Goal: Task Accomplishment & Management: Manage account settings

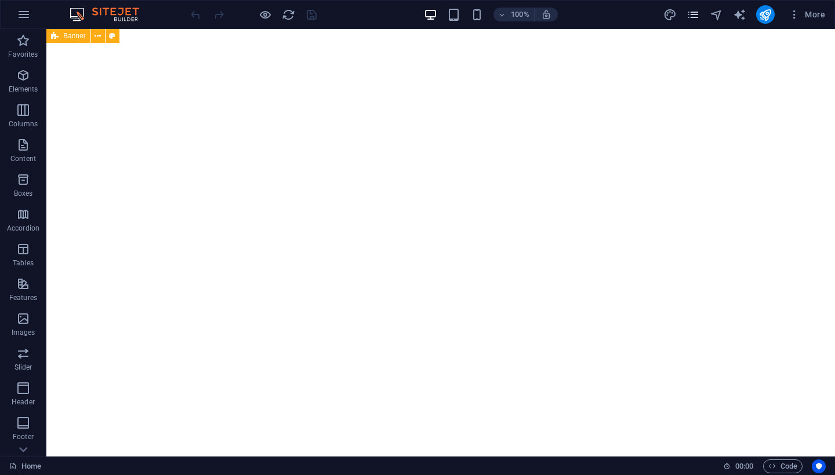
click at [697, 17] on icon "pages" at bounding box center [692, 14] width 13 height 13
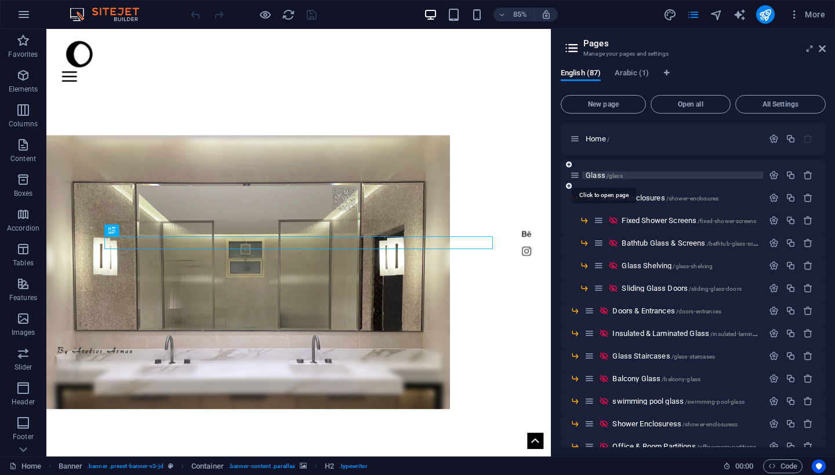
click at [601, 176] on span "Glass /glass" at bounding box center [604, 175] width 37 height 9
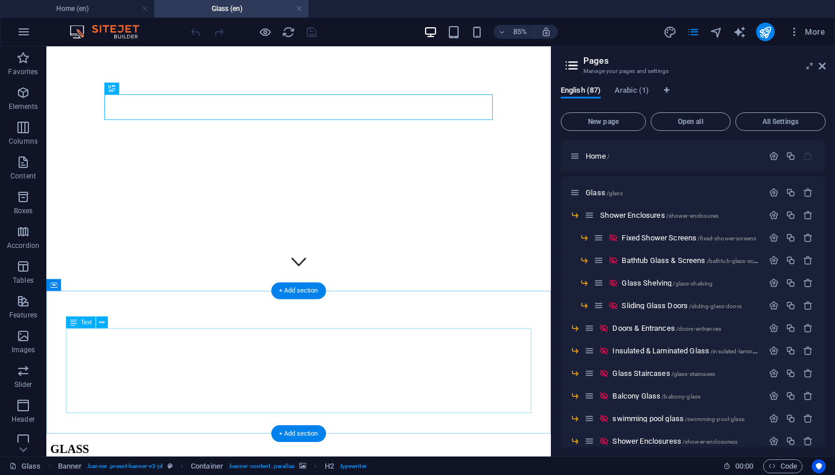
scroll to position [264, 0]
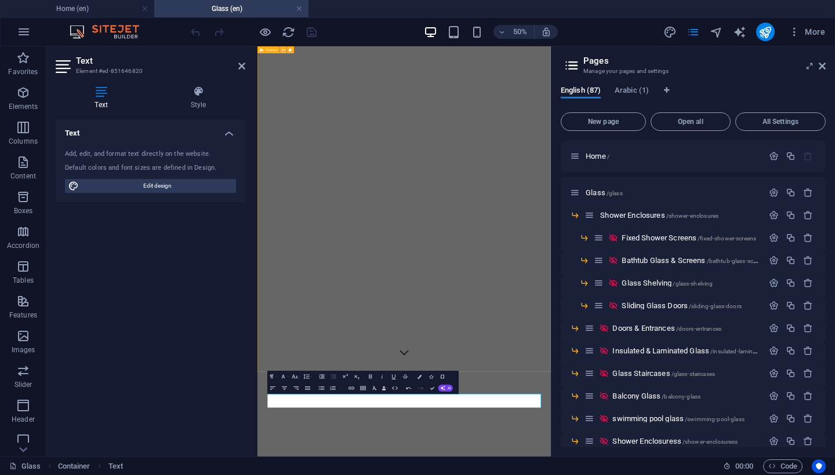
click at [297, 412] on div "Home shower About Contact GLASS" at bounding box center [550, 433] width 577 height 1026
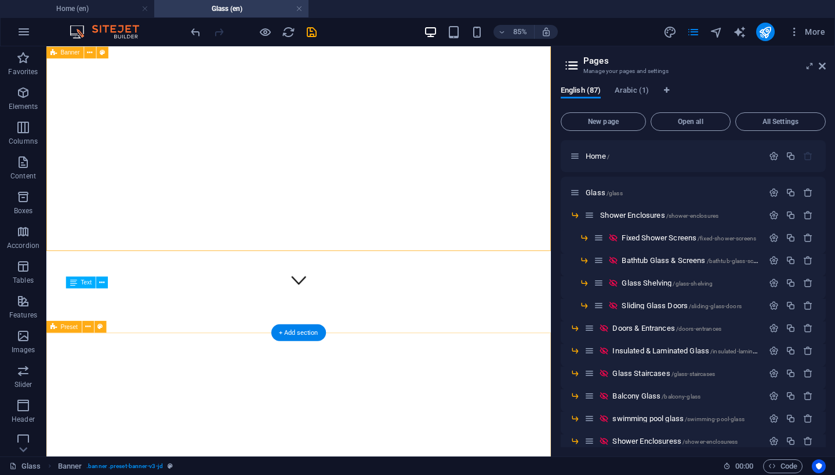
scroll to position [261, 0]
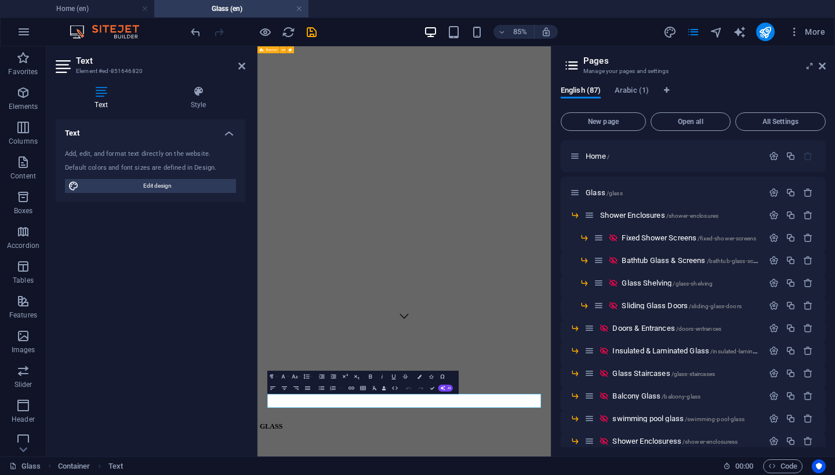
scroll to position [188, 0]
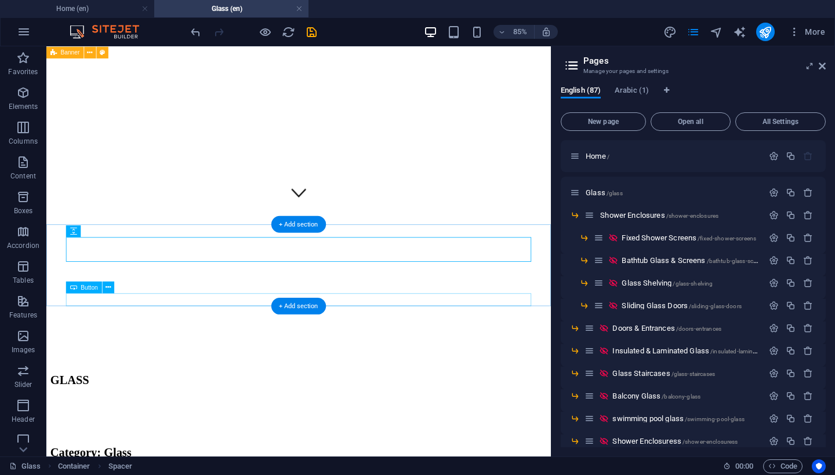
scroll to position [292, 0]
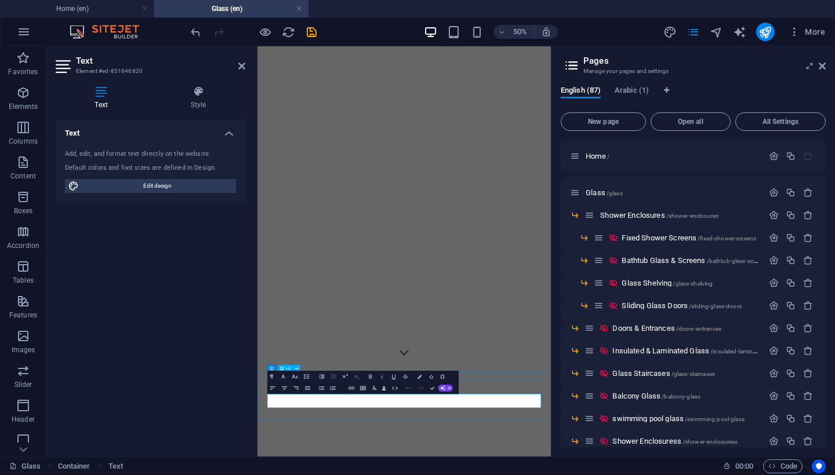
click at [307, 475] on div "Home shower About Contact GLASS" at bounding box center [550, 433] width 577 height 1026
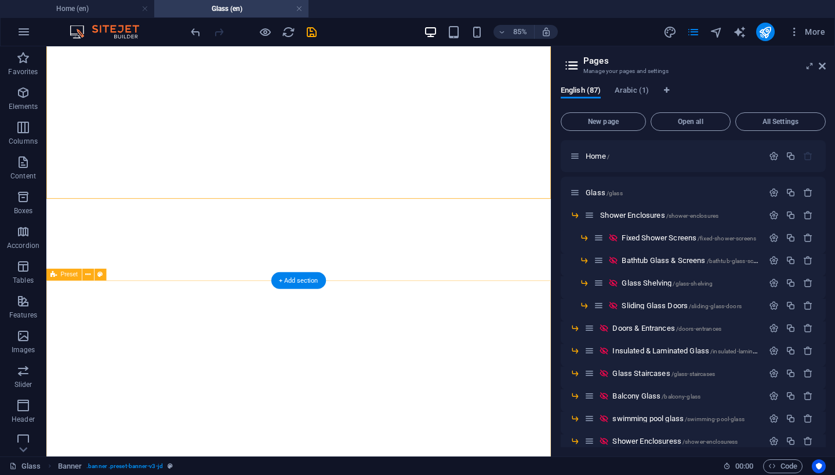
scroll to position [322, 0]
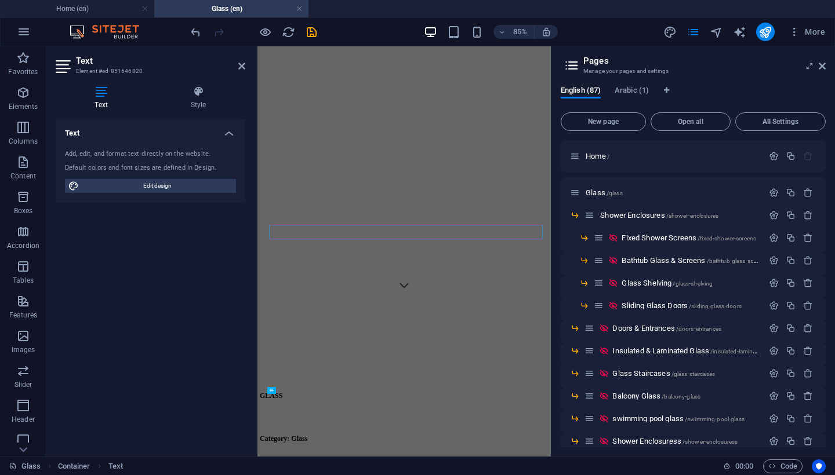
click at [587, 28] on figure at bounding box center [497, 28] width 470 height 0
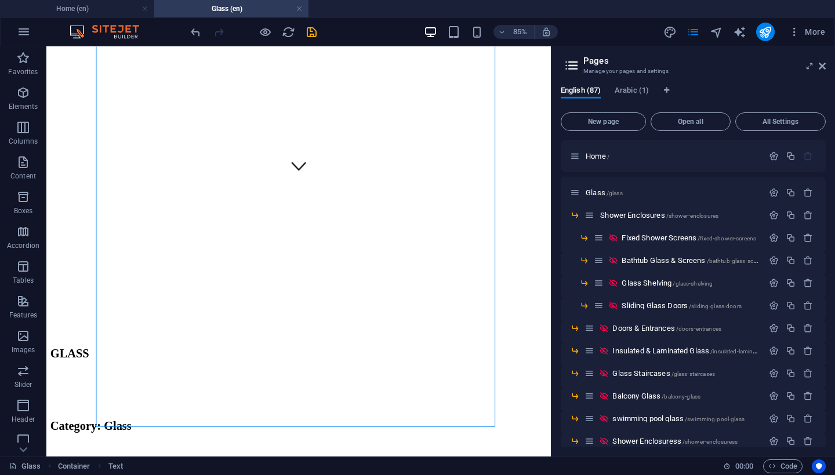
click at [593, 189] on div "Home shower About Contact GLASS" at bounding box center [343, 129] width 584 height 688
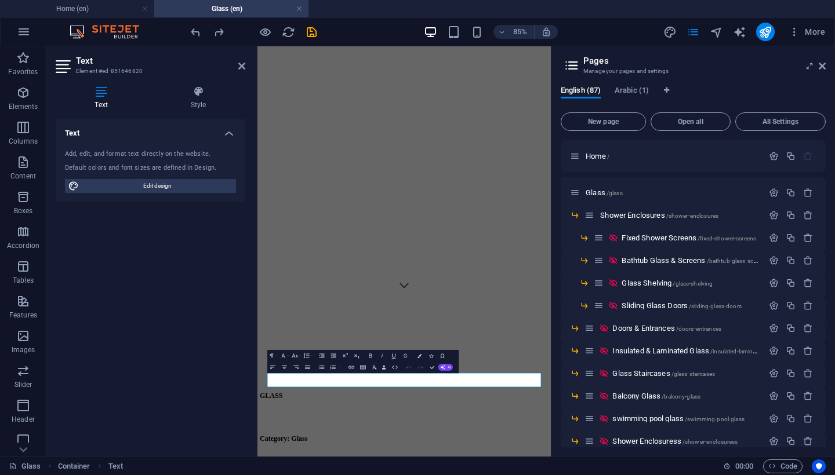
scroll to position [230, 0]
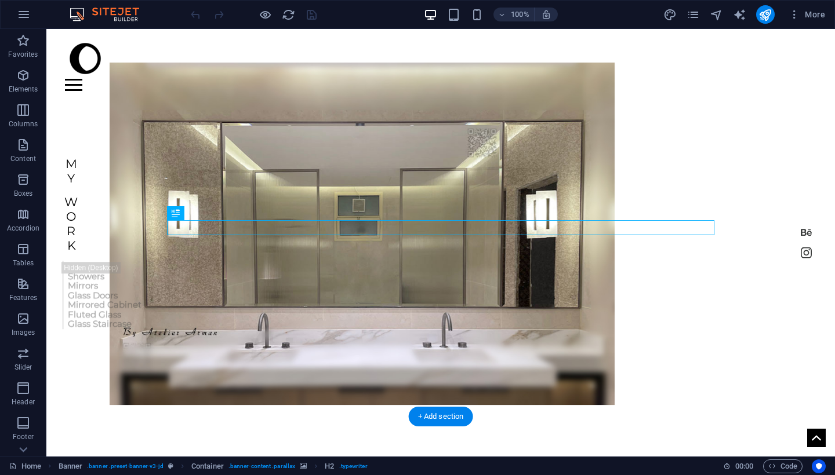
scroll to position [59, 0]
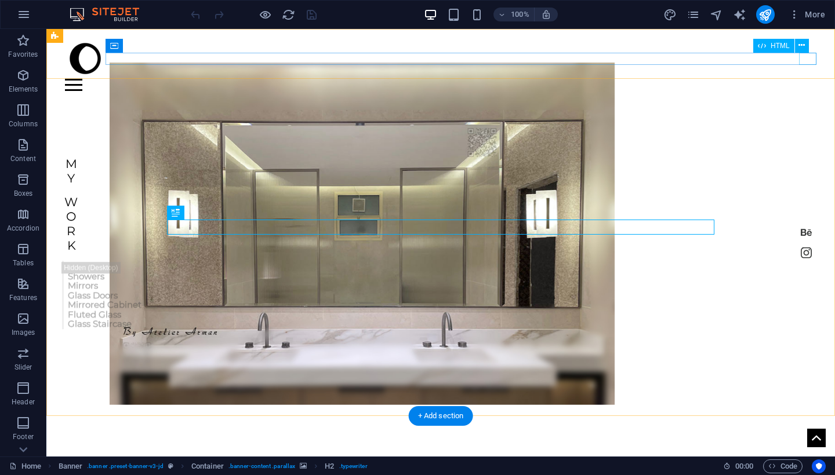
click at [808, 79] on div at bounding box center [440, 85] width 751 height 12
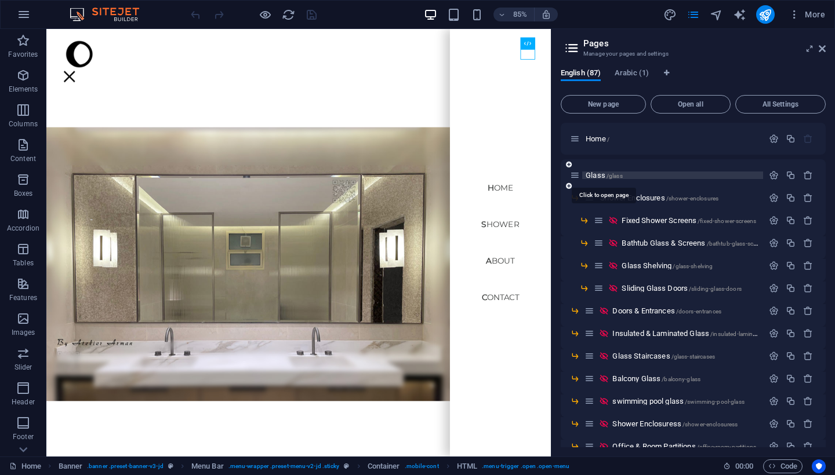
click at [596, 175] on span "Glass /glass" at bounding box center [604, 175] width 37 height 9
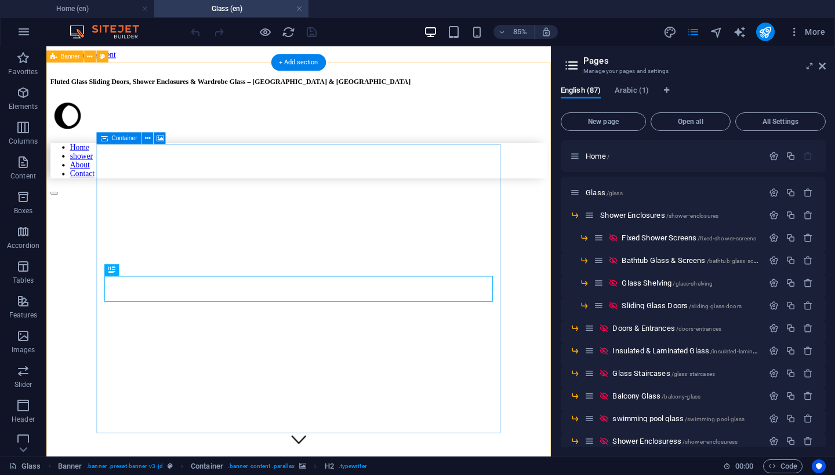
scroll to position [0, 0]
click at [615, 429] on div "Home shower About Contact GLASS" at bounding box center [343, 437] width 584 height 659
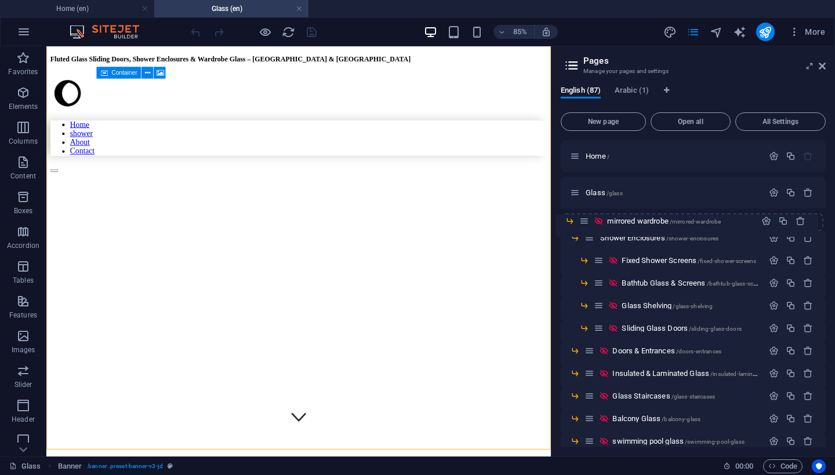
drag, startPoint x: 590, startPoint y: 358, endPoint x: 584, endPoint y: 221, distance: 136.9
click at [623, 217] on span "mirrored wardrobe /mirrored-wardrobe" at bounding box center [669, 215] width 114 height 9
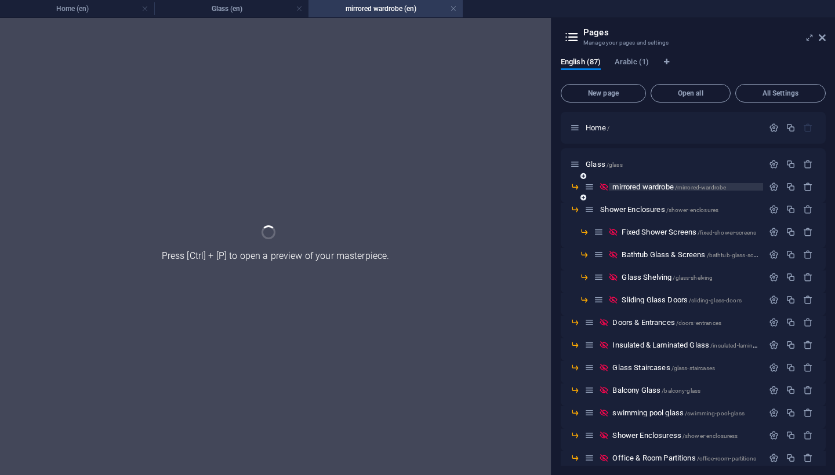
click at [623, 217] on div "Shower Enclosures /shower-enclosures" at bounding box center [693, 214] width 265 height 23
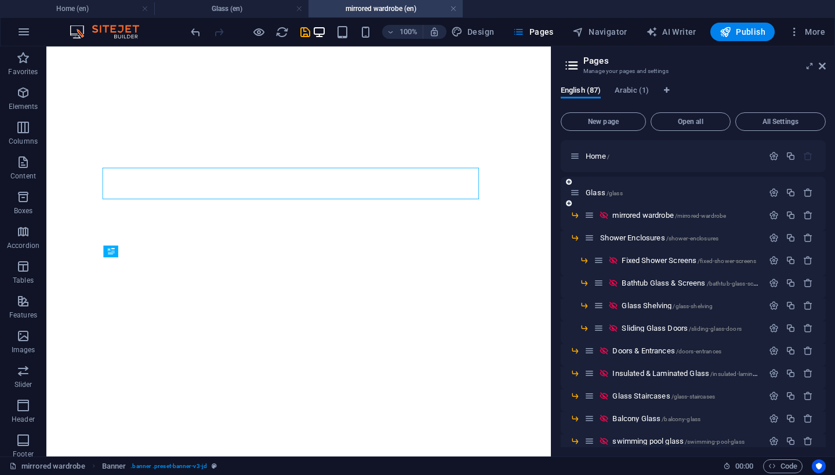
click at [642, 184] on div "Glass /glass" at bounding box center [693, 193] width 265 height 32
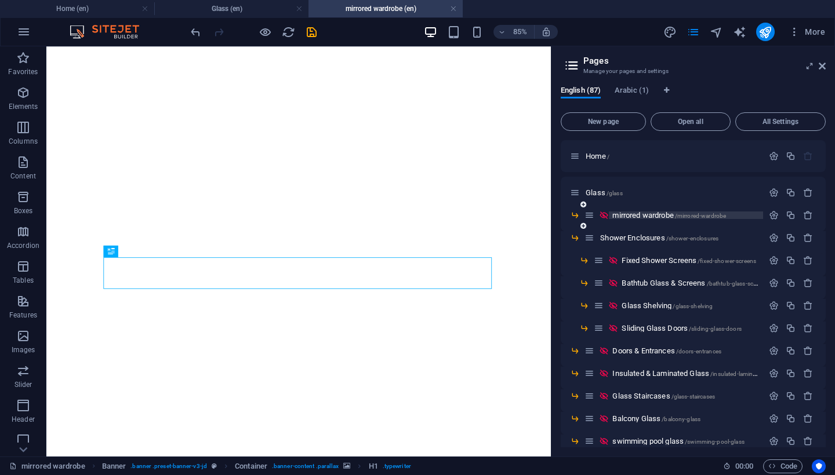
click at [638, 217] on span "mirrored wardrobe /mirrored-wardrobe" at bounding box center [669, 215] width 114 height 9
click at [770, 213] on icon "button" at bounding box center [774, 215] width 10 height 10
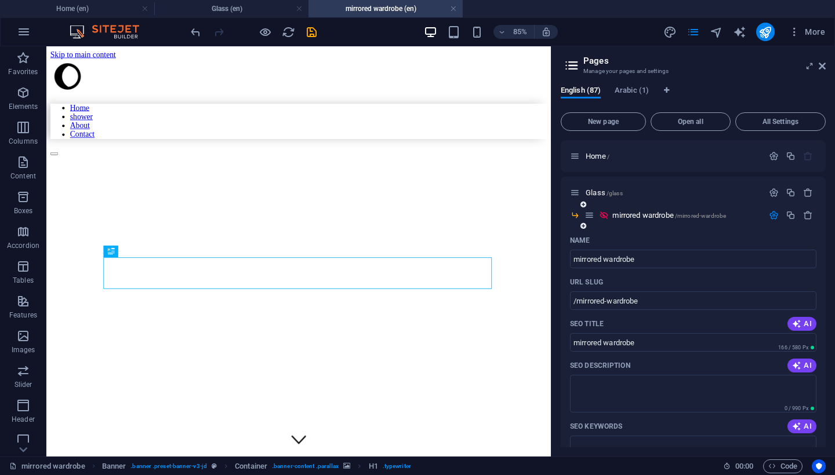
click at [645, 248] on div "Name" at bounding box center [693, 240] width 246 height 19
click at [645, 264] on input "mirrored wardrobe" at bounding box center [693, 259] width 246 height 19
click at [645, 263] on input "mirrored wardrobe" at bounding box center [693, 259] width 246 height 19
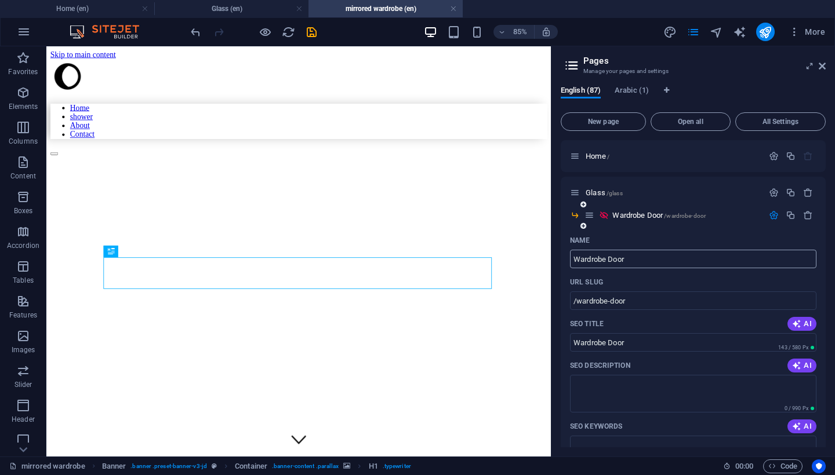
type input "Wardrobe Door"
type input "/wardrobe-door"
type input "Wardrobe Door"
click at [311, 35] on icon "save" at bounding box center [311, 32] width 13 height 13
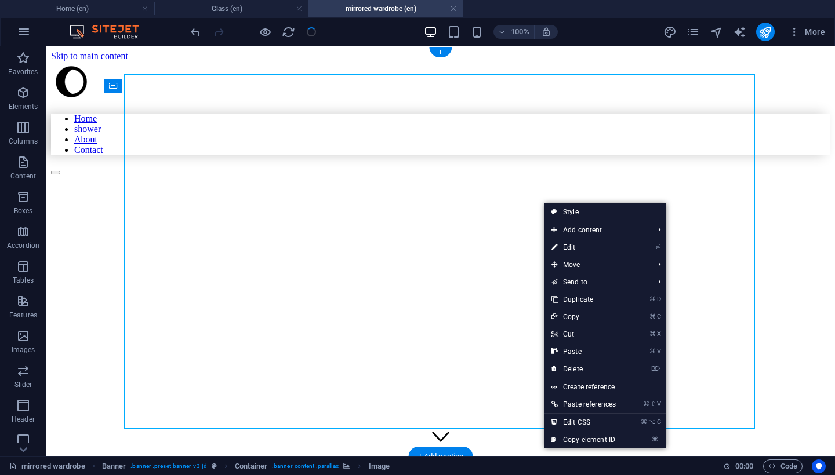
click at [543, 203] on figure at bounding box center [366, 203] width 631 height 0
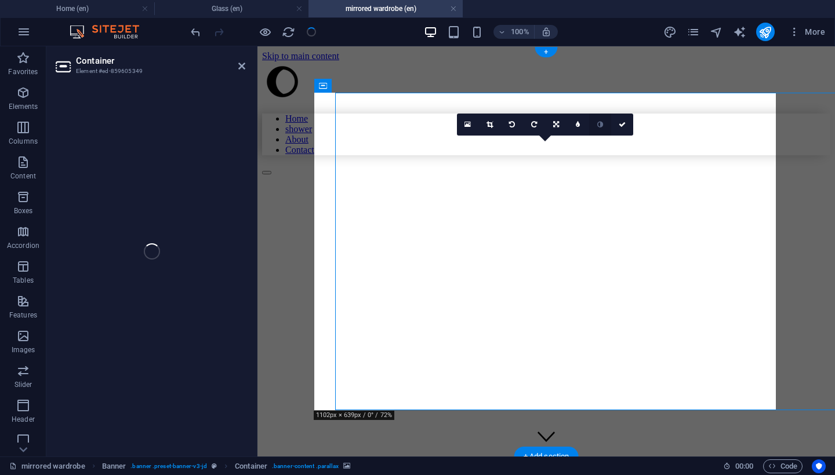
select select "vw"
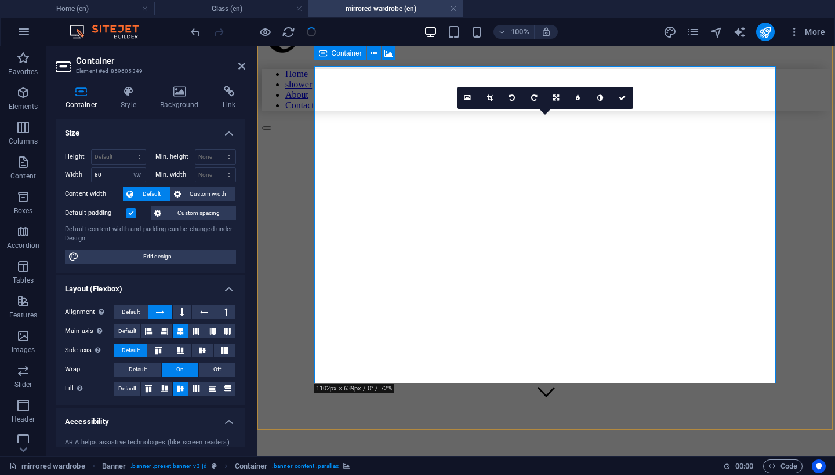
scroll to position [22, 0]
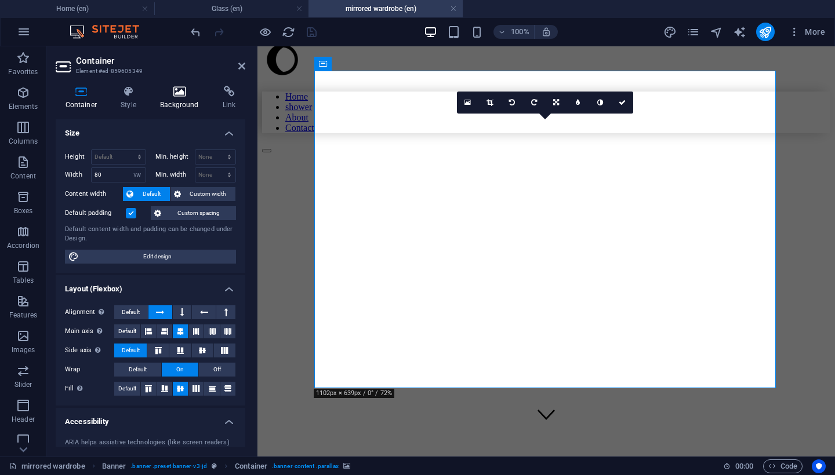
click at [177, 100] on h4 "Background" at bounding box center [182, 98] width 63 height 24
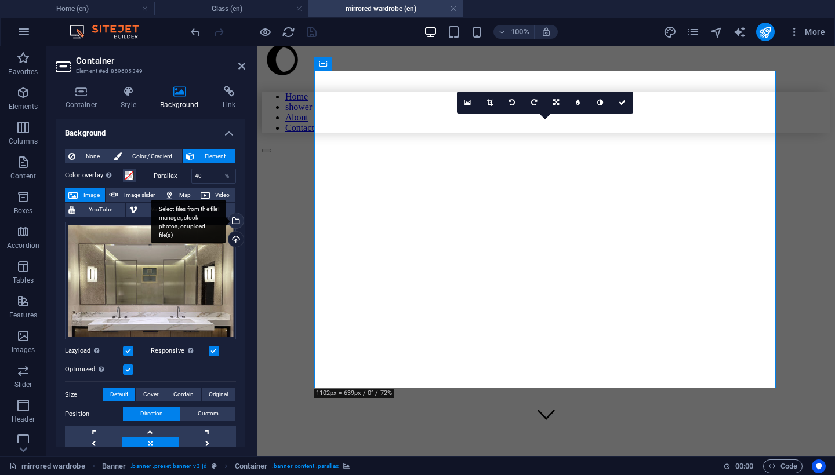
click at [238, 219] on div "Select files from the file manager, stock photos, or upload file(s)" at bounding box center [234, 221] width 17 height 17
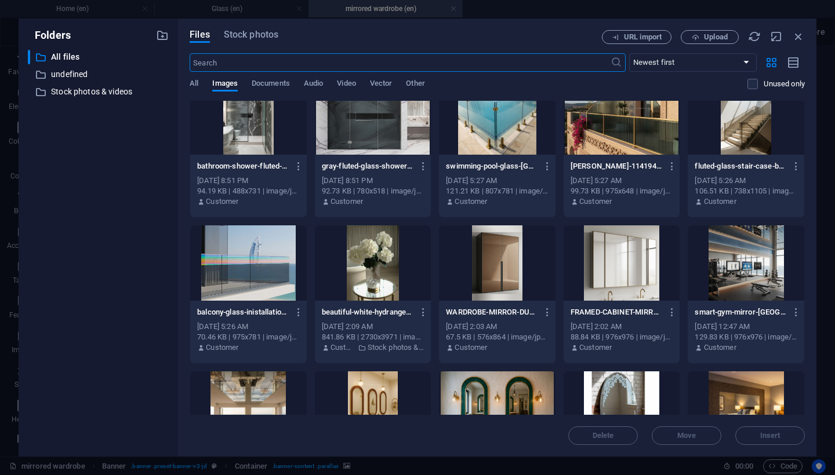
scroll to position [322, 0]
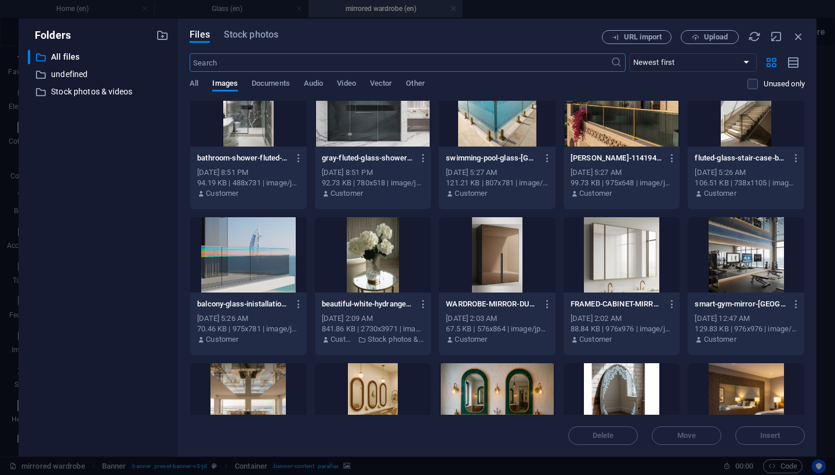
click at [484, 238] on div at bounding box center [497, 254] width 117 height 75
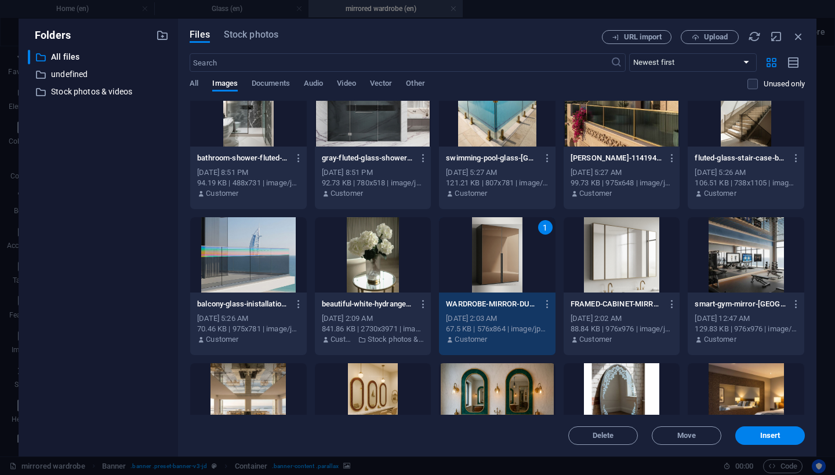
click at [484, 238] on div "1" at bounding box center [497, 254] width 117 height 75
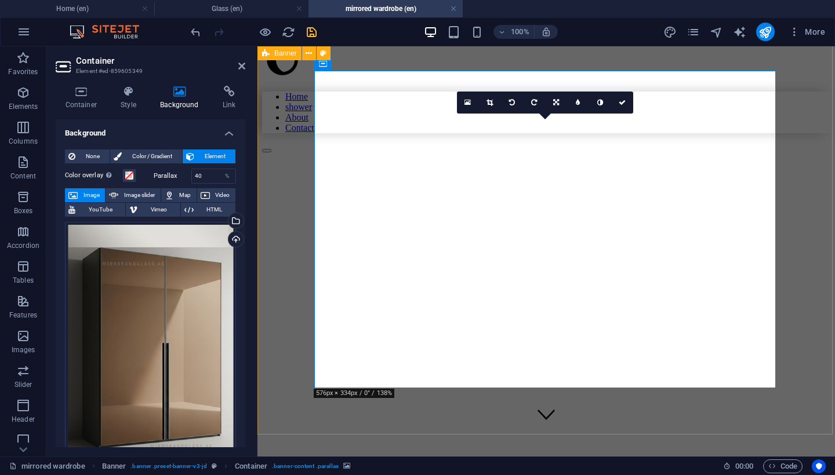
click at [291, 405] on div "Home shower About Contact Atelier Arman | Bespoke Mirrors & Custom Mirror works" at bounding box center [546, 353] width 568 height 629
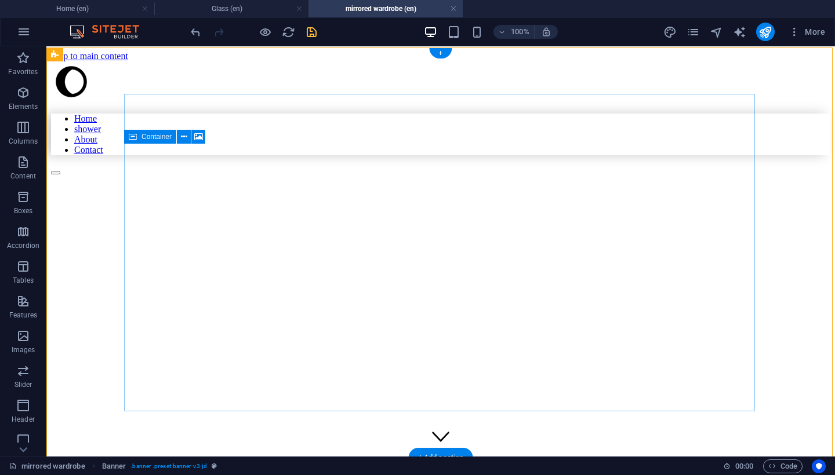
scroll to position [0, 0]
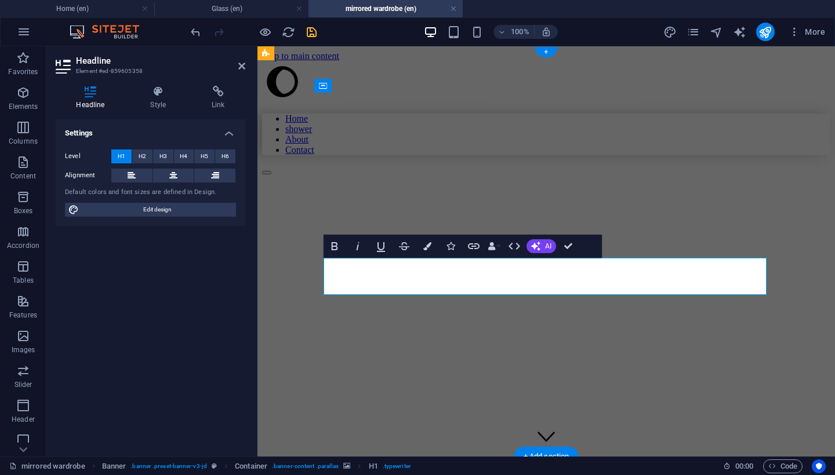
click at [286, 221] on div "Home shower About Contact Wardrobe Doors" at bounding box center [546, 375] width 568 height 629
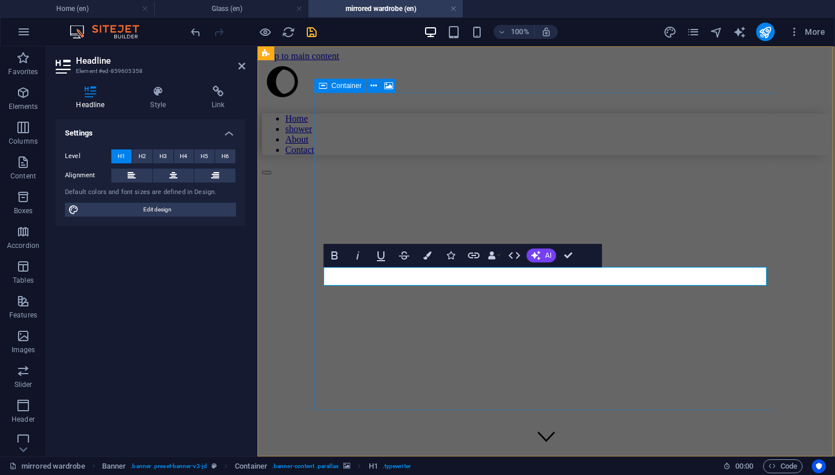
click at [652, 203] on figure at bounding box center [493, 203] width 462 height 0
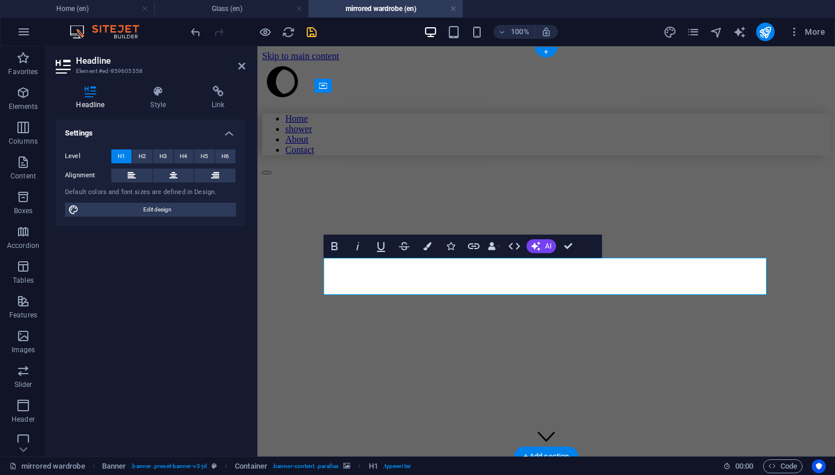
click at [272, 274] on div "Home shower About Contact Glass Wardrobe Doors & Sliding Closet Doors – Dubai &…" at bounding box center [546, 375] width 568 height 629
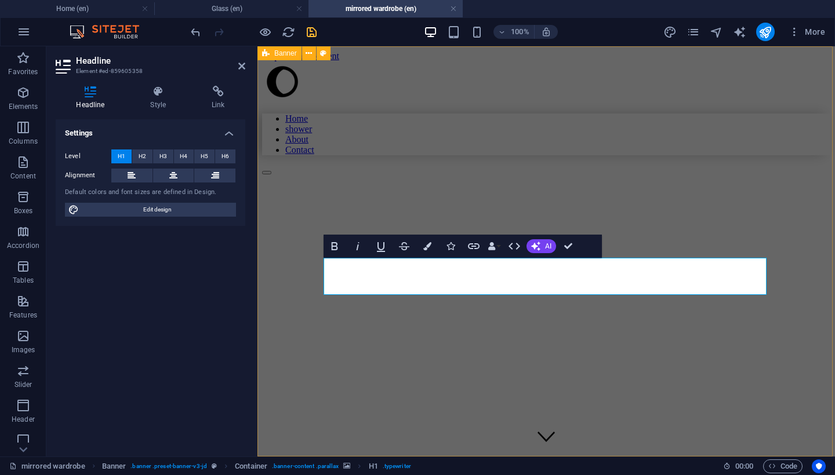
click at [280, 324] on div "Home shower About Contact Glass Wardrobe Doors & Sliding Closet Doors – Dubai &…" at bounding box center [546, 375] width 568 height 629
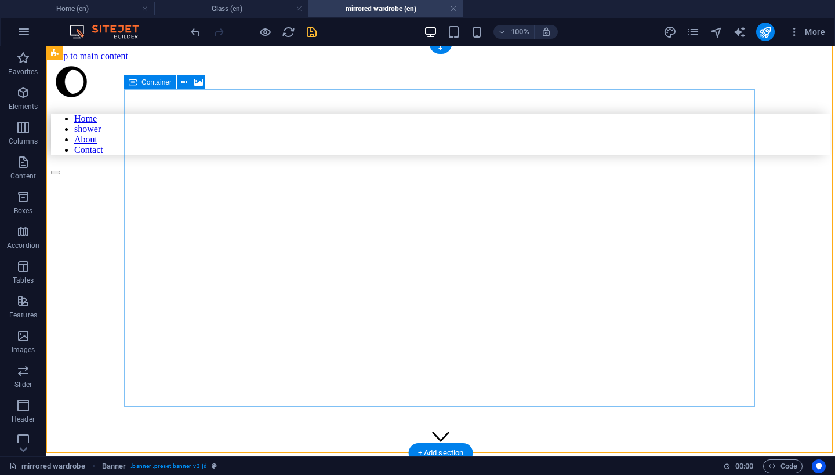
scroll to position [3, 0]
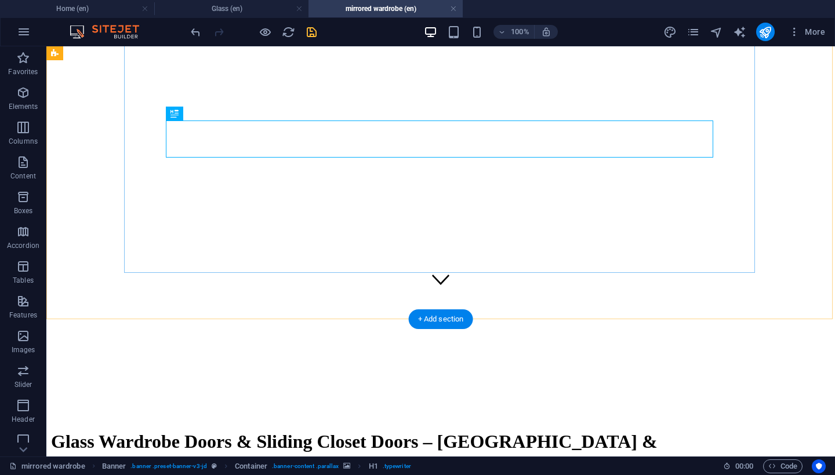
scroll to position [162, 0]
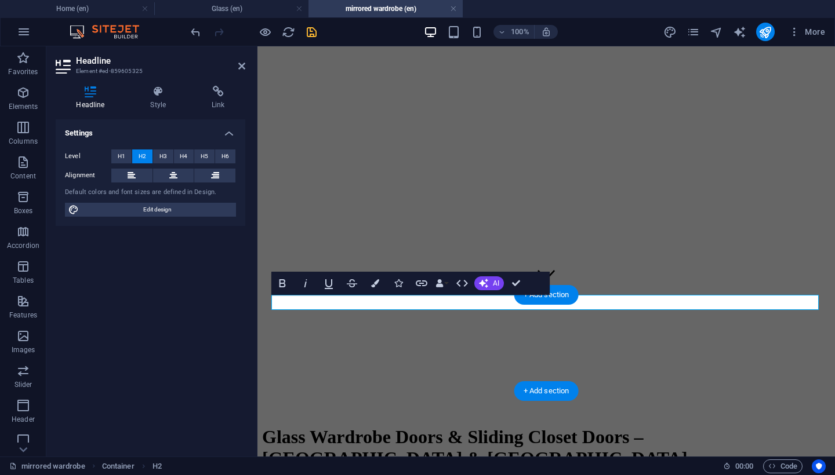
drag, startPoint x: 475, startPoint y: 300, endPoint x: 351, endPoint y: 301, distance: 123.5
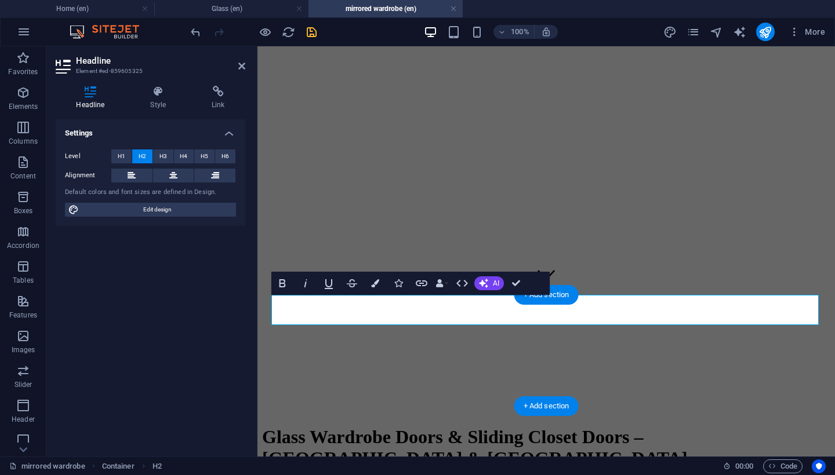
drag, startPoint x: 391, startPoint y: 303, endPoint x: 345, endPoint y: 301, distance: 46.4
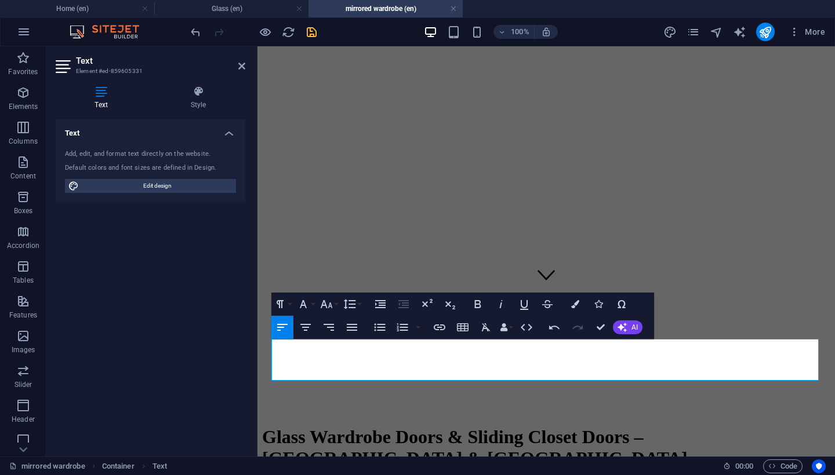
click at [232, 355] on div "Text Add, edit, and format text directly on the website. Default colors and fon…" at bounding box center [151, 283] width 190 height 328
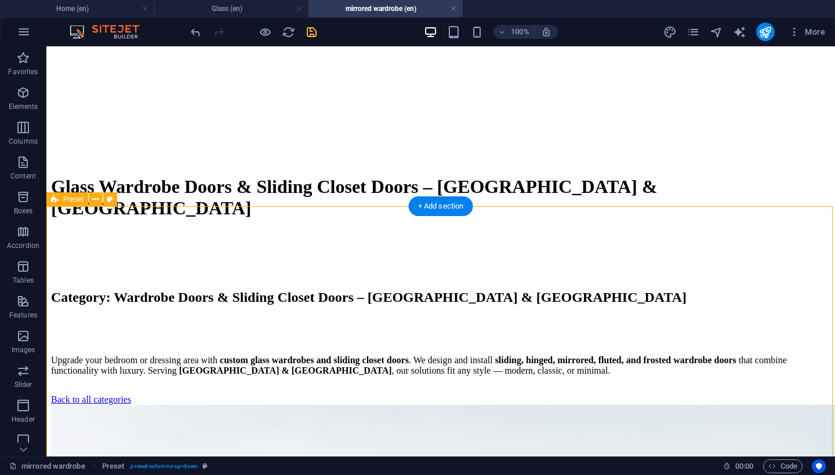
scroll to position [423, 0]
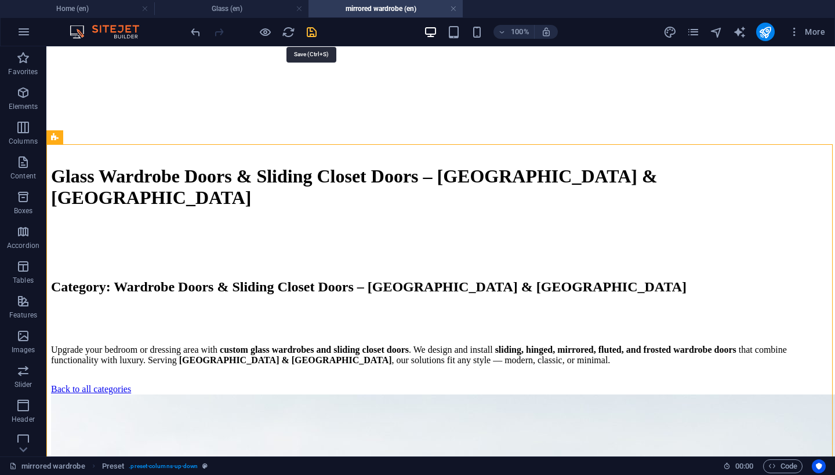
click at [313, 30] on icon "save" at bounding box center [311, 32] width 13 height 13
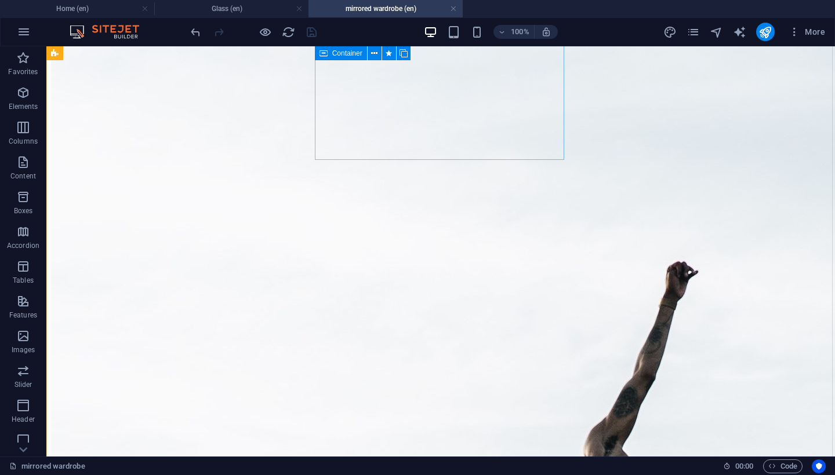
scroll to position [837, 0]
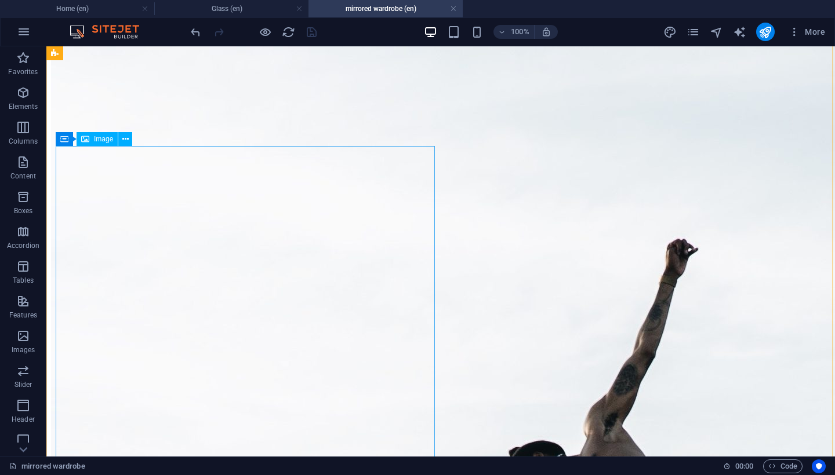
select select "%"
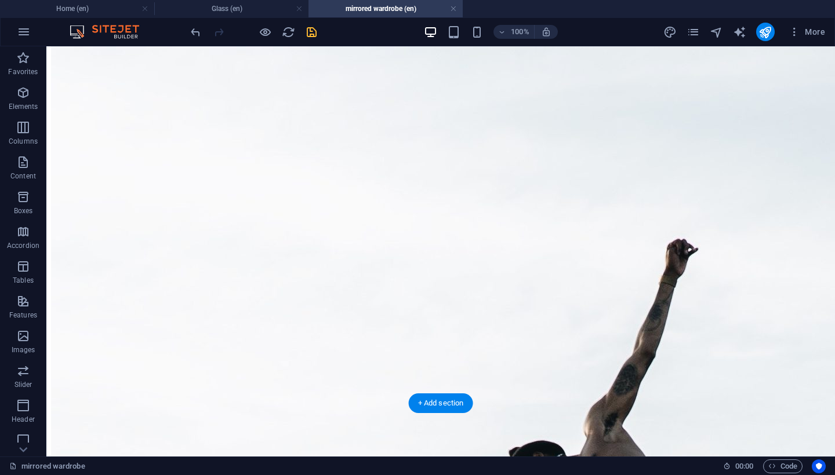
scroll to position [694, 0]
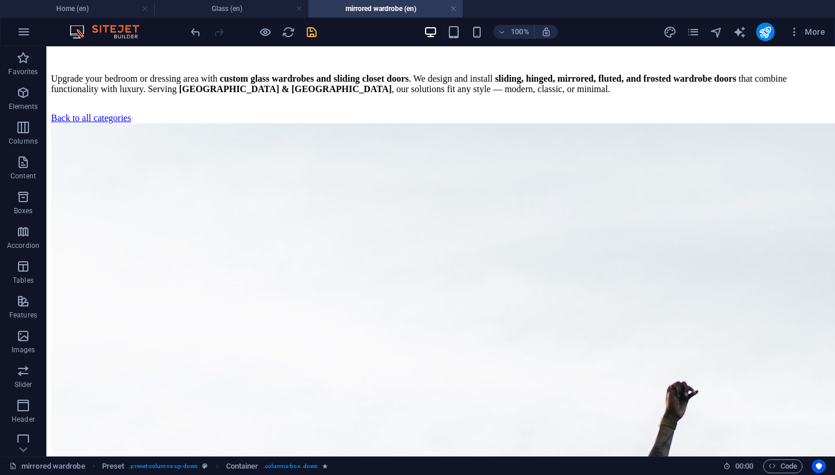
scroll to position [626, 0]
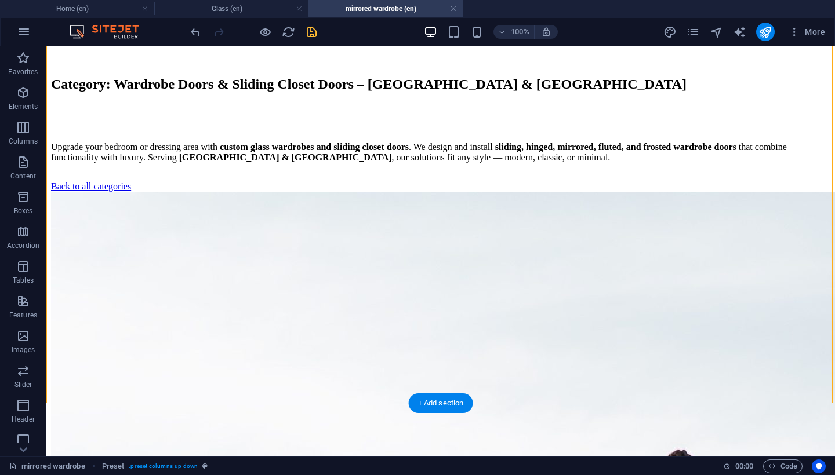
drag, startPoint x: 753, startPoint y: 386, endPoint x: 447, endPoint y: 176, distance: 370.7
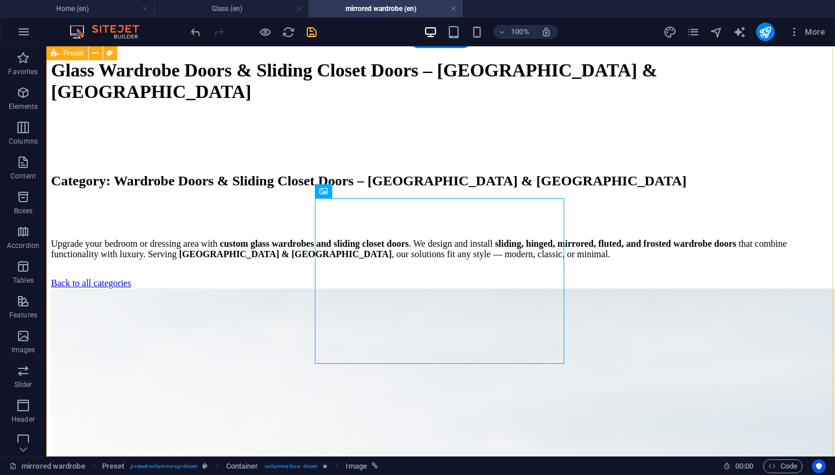
scroll to position [495, 0]
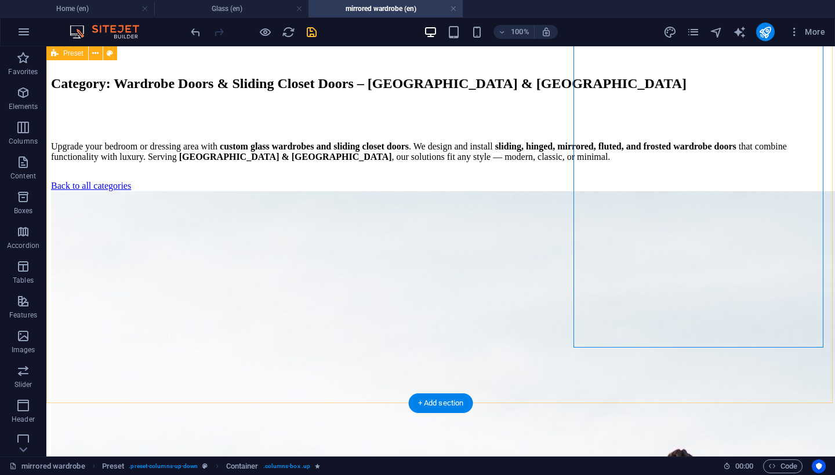
scroll to position [626, 0]
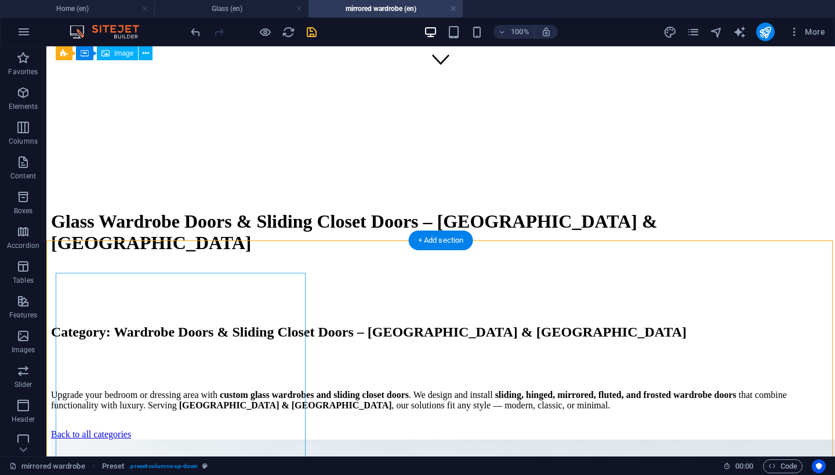
scroll to position [318, 0]
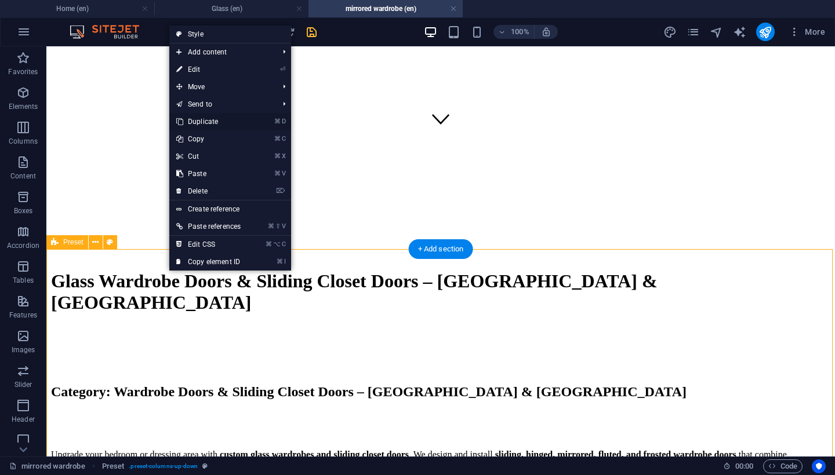
click at [258, 122] on li "⌘ D Duplicate" at bounding box center [230, 121] width 122 height 17
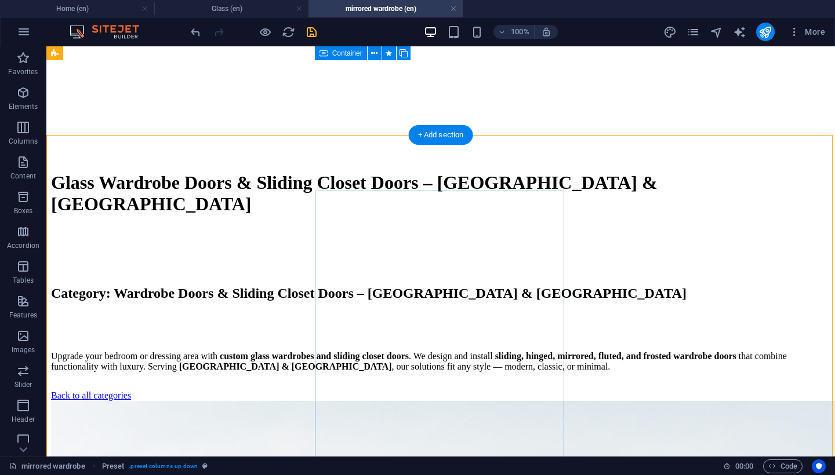
scroll to position [413, 0]
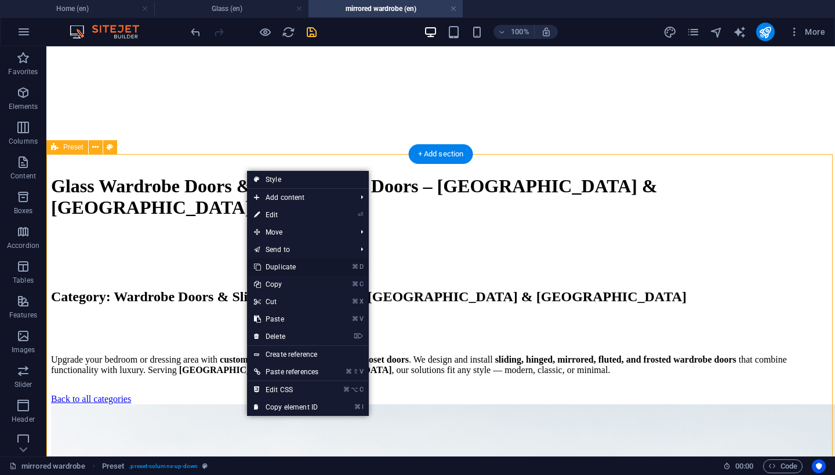
click at [307, 264] on link "⌘ D Duplicate" at bounding box center [286, 267] width 78 height 17
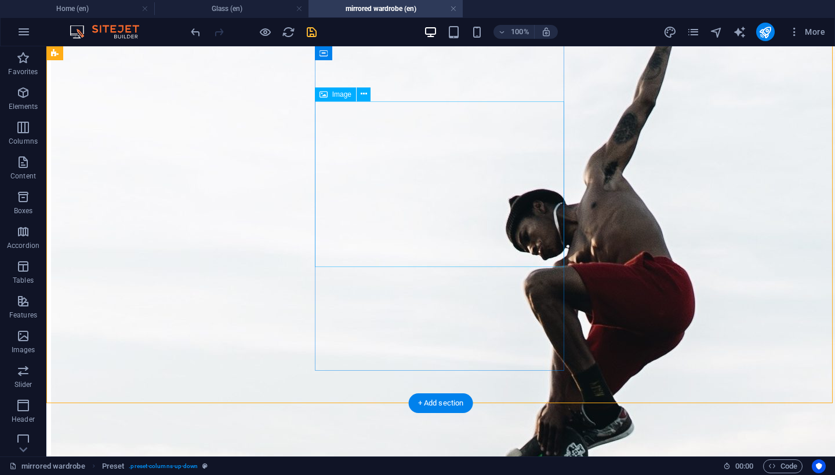
scroll to position [1088, 0]
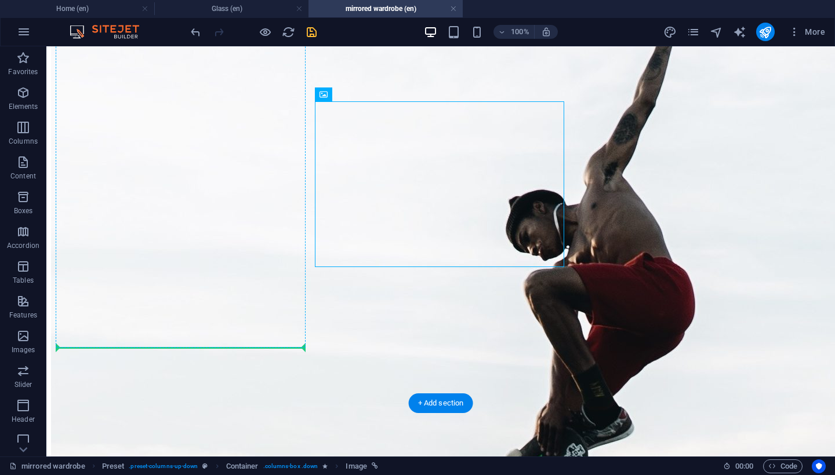
drag, startPoint x: 434, startPoint y: 198, endPoint x: 58, endPoint y: 196, distance: 376.3
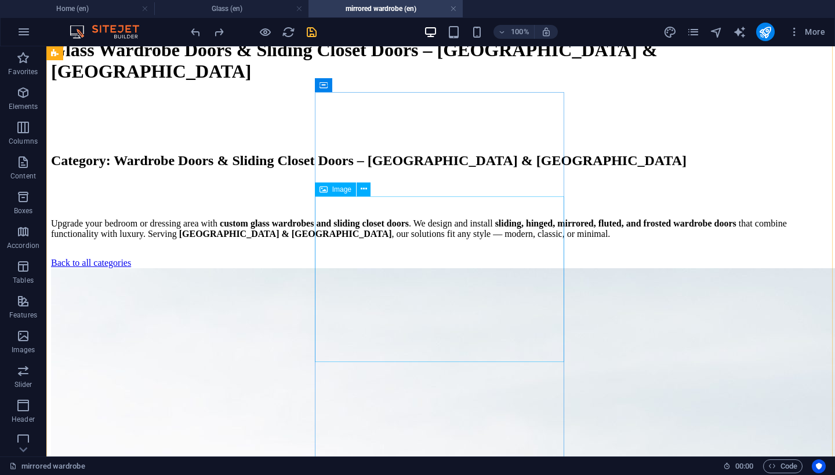
scroll to position [531, 0]
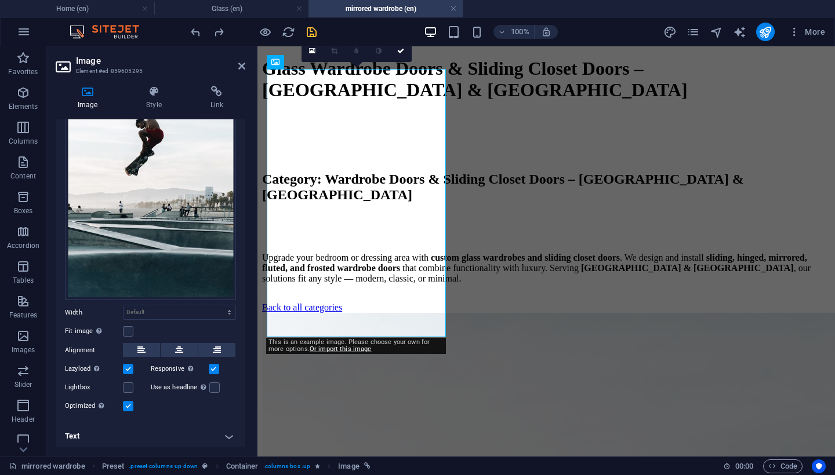
scroll to position [101, 0]
click at [202, 434] on h4 "Text" at bounding box center [151, 437] width 190 height 28
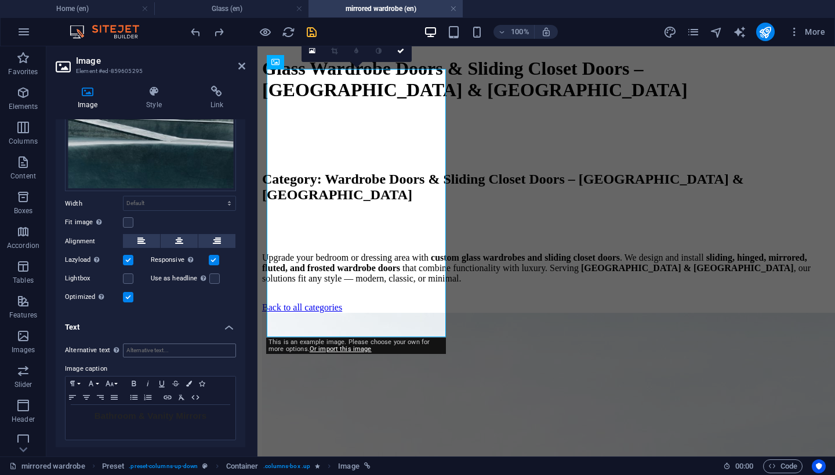
scroll to position [210, 0]
click at [173, 412] on span "Bathroom & Vanity Mirrors" at bounding box center [151, 417] width 112 height 10
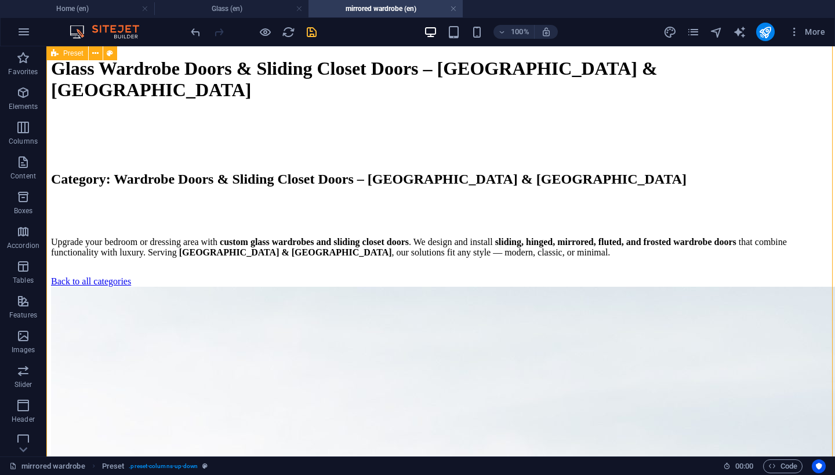
scroll to position [1008, 0]
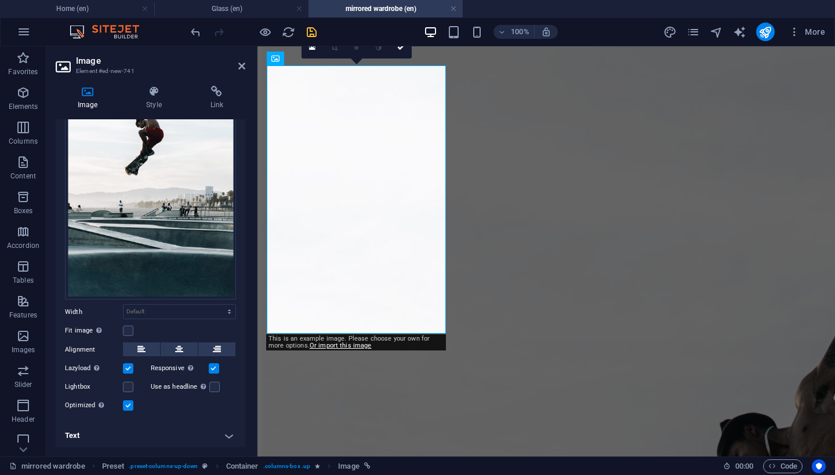
scroll to position [101, 0]
click at [143, 433] on h4 "Text" at bounding box center [151, 437] width 190 height 28
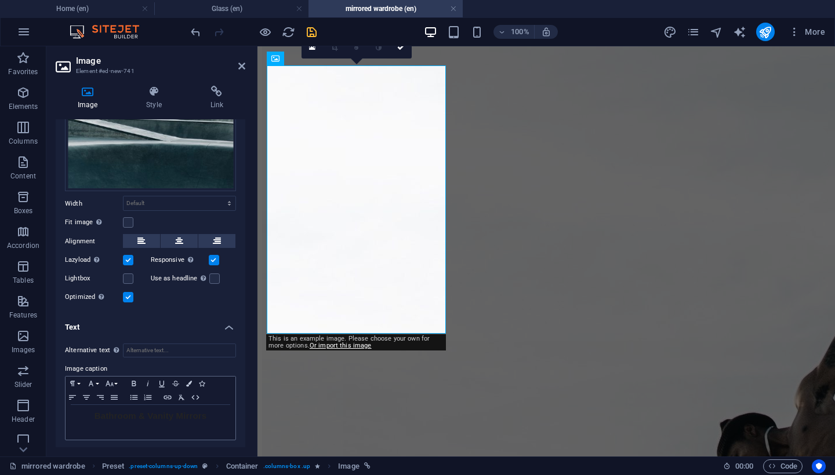
scroll to position [210, 0]
click at [162, 418] on h2 "Bathroom & Vanity Mirrors" at bounding box center [150, 417] width 158 height 10
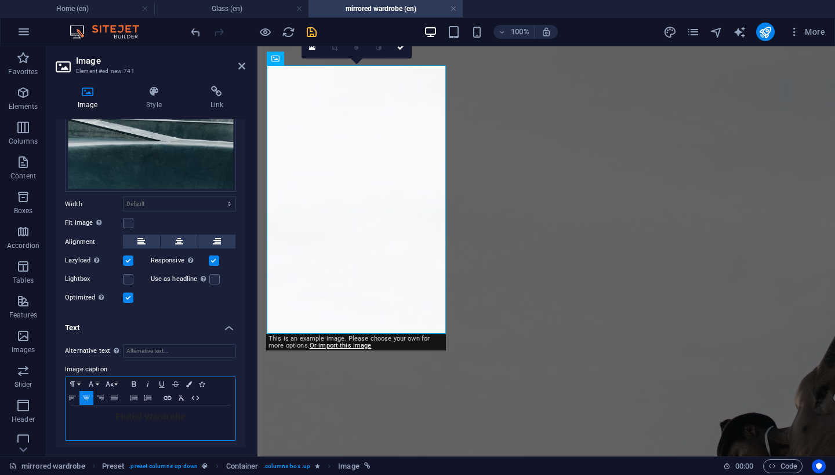
click at [142, 412] on span "Fluted Wardrobe" at bounding box center [150, 417] width 70 height 10
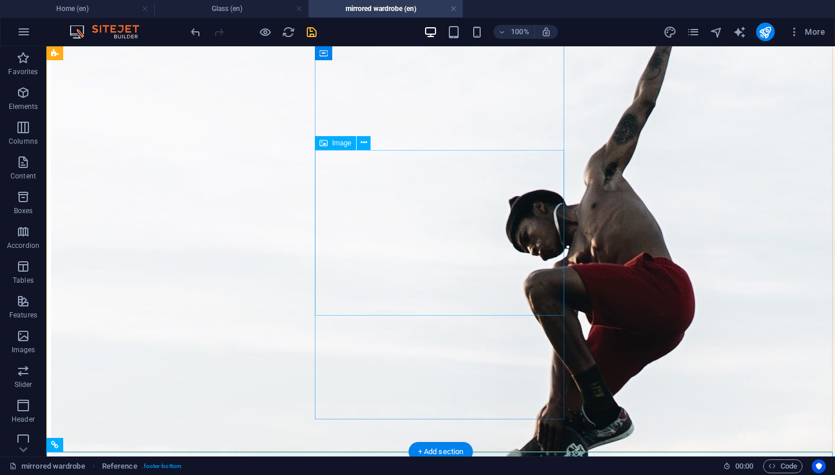
scroll to position [1039, 0]
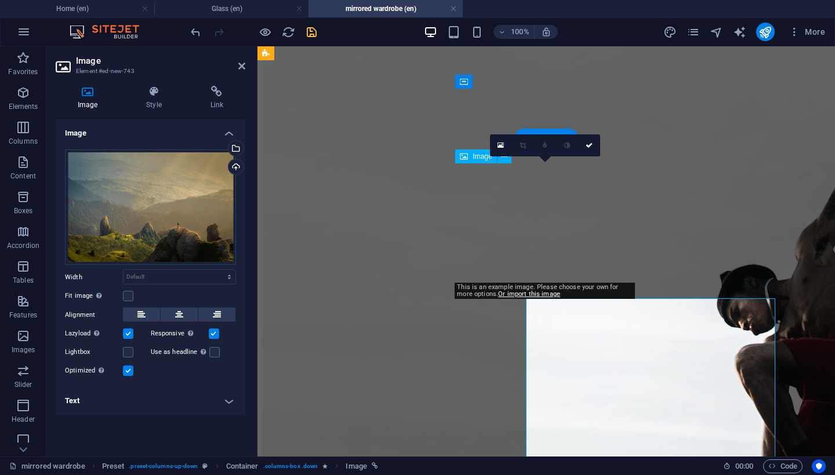
scroll to position [891, 0]
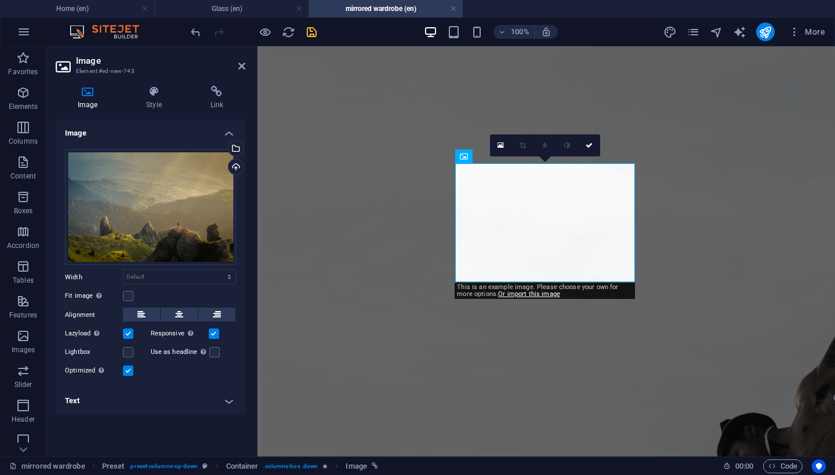
click at [194, 402] on h4 "Text" at bounding box center [151, 401] width 190 height 28
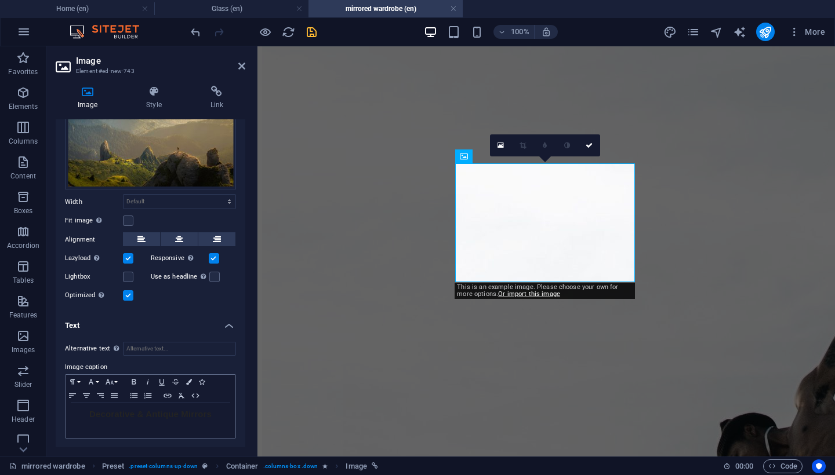
scroll to position [75, 0]
click at [176, 416] on span "Decorative & Antique Mirrors" at bounding box center [150, 415] width 122 height 10
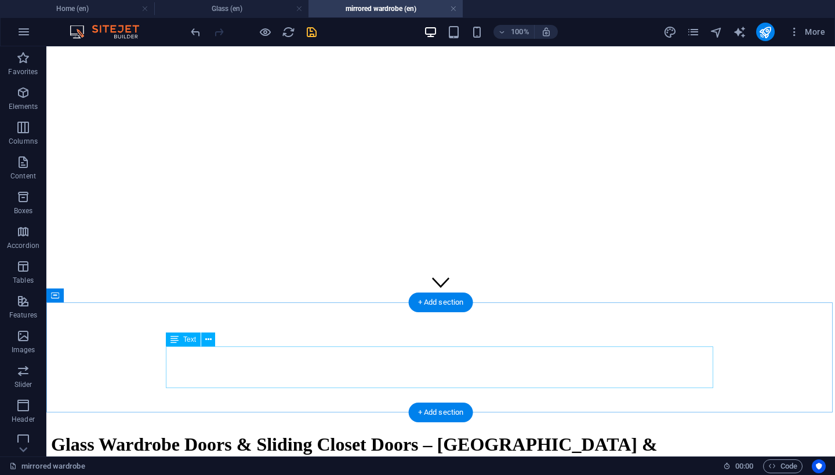
scroll to position [157, 0]
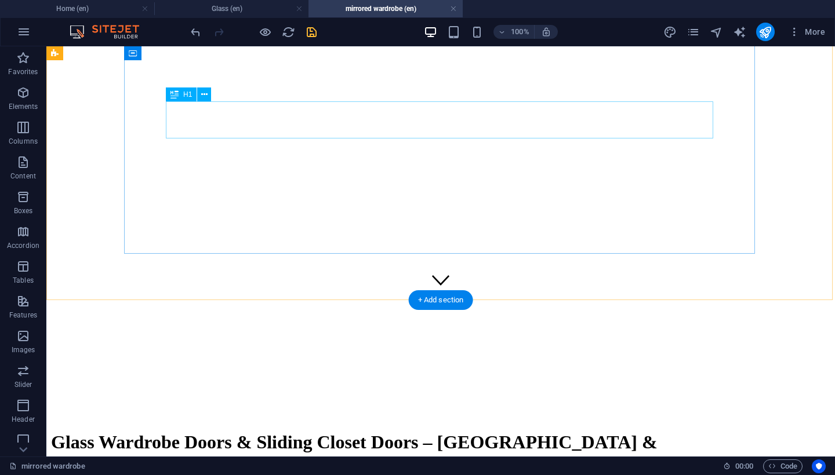
click at [231, 432] on div "Glass Wardrobe Doors & Sliding Closet Doors – Dubai & Abu Dhabi" at bounding box center [366, 453] width 631 height 43
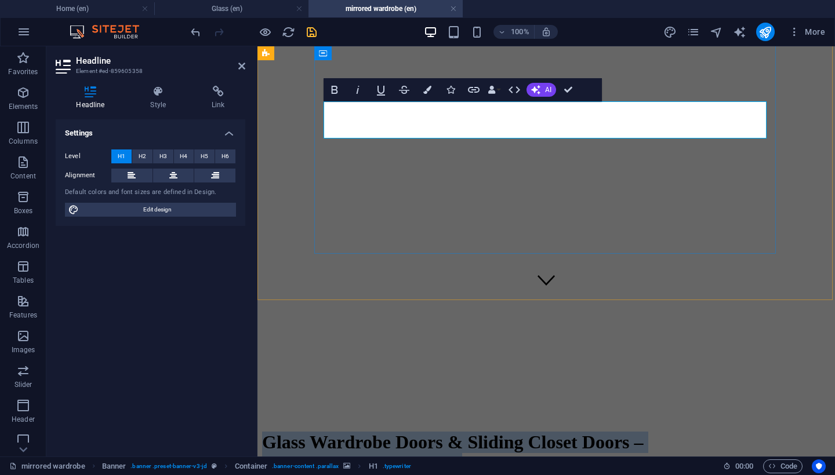
click at [325, 432] on span "Glass Wardrobe Doors & Sliding Closet Doors – Dubai & Abu Dhabi" at bounding box center [475, 453] width 426 height 42
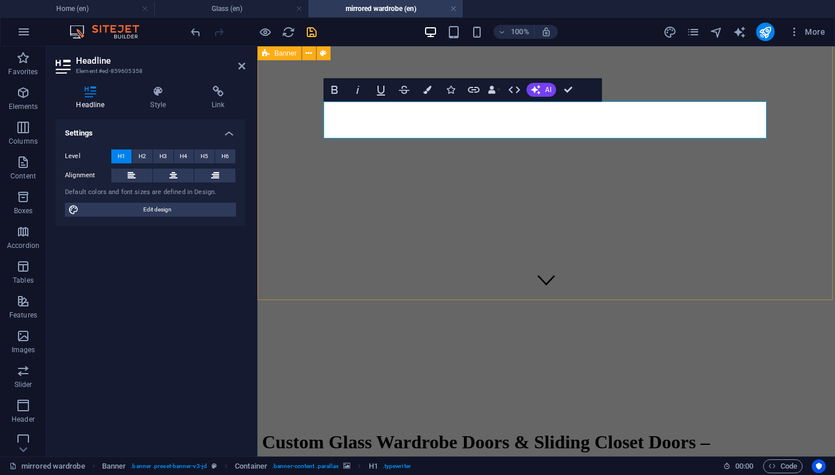
click at [340, 282] on div "Home shower About Contact Custom Glass Wardrobe Doors & Sliding Closet Doors – …" at bounding box center [546, 219] width 568 height 629
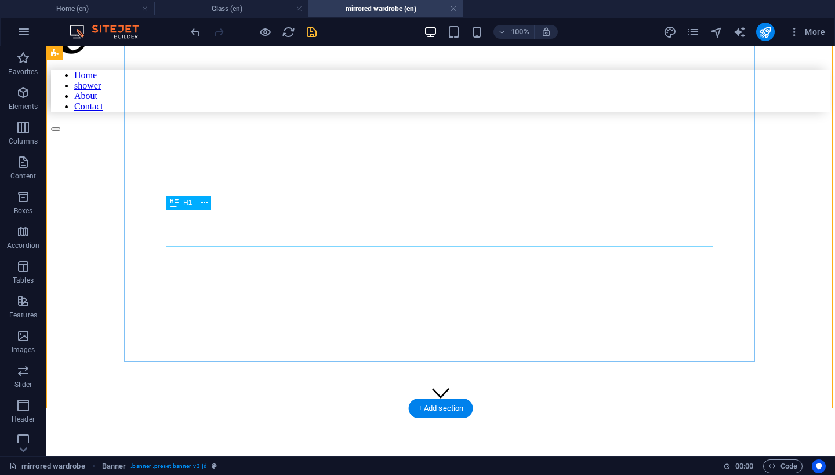
scroll to position [54, 0]
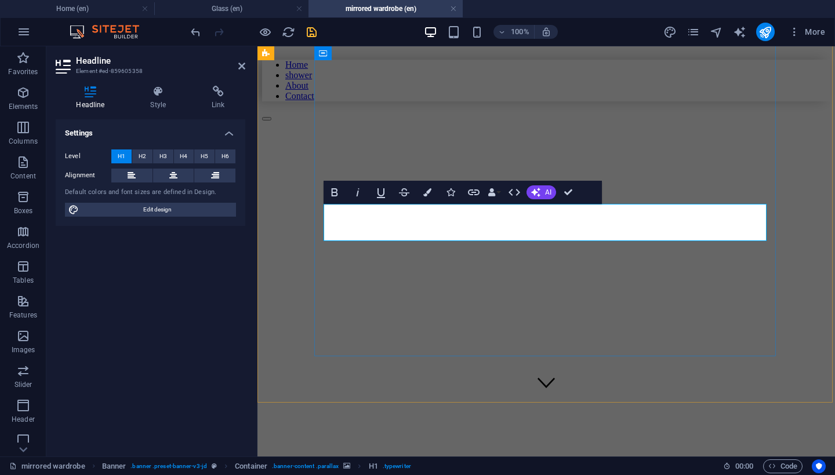
drag, startPoint x: 408, startPoint y: 215, endPoint x: 343, endPoint y: 212, distance: 65.0
click at [319, 379] on div "Home shower About Contact Fluted Glass Wardrobe Doors & Sliding Closet Doors – …" at bounding box center [546, 322] width 568 height 629
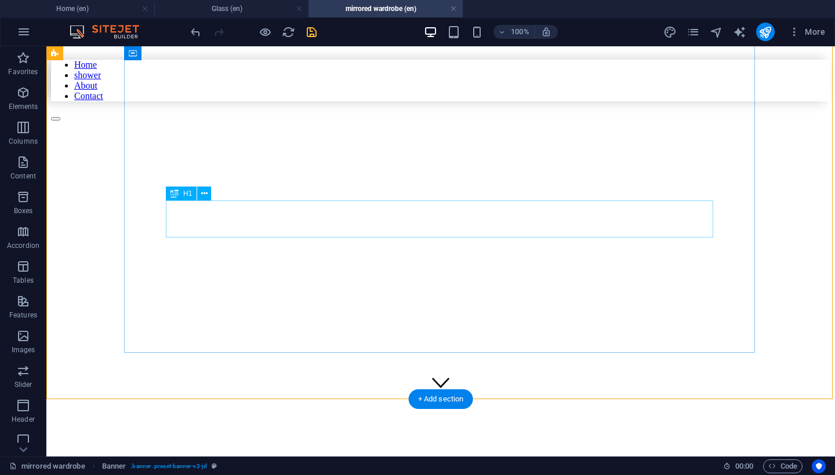
scroll to position [61, 0]
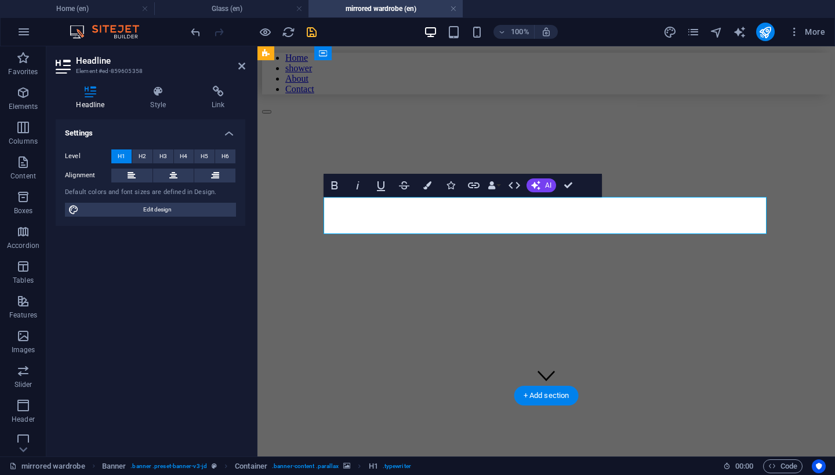
drag, startPoint x: 705, startPoint y: 205, endPoint x: 745, endPoint y: 206, distance: 40.0
drag, startPoint x: 712, startPoint y: 204, endPoint x: 761, endPoint y: 207, distance: 48.8
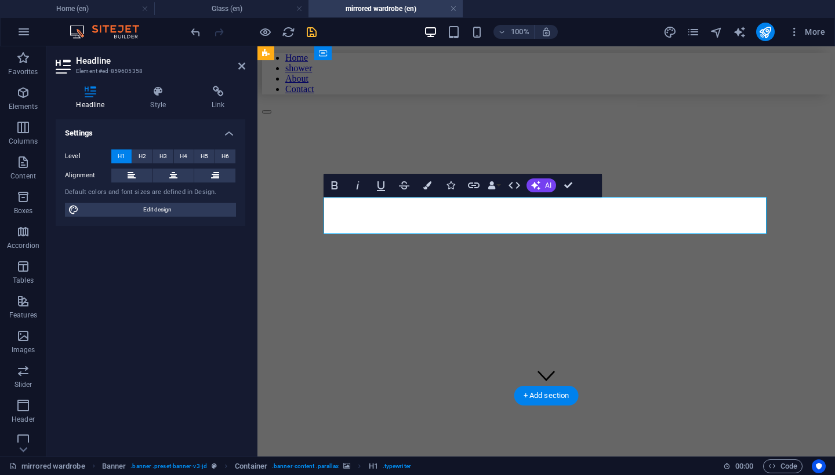
click at [662, 380] on div "Home shower About Contact Fluted Glass Wardrobe Doors & Sliding Closet – Dubai …" at bounding box center [546, 315] width 568 height 629
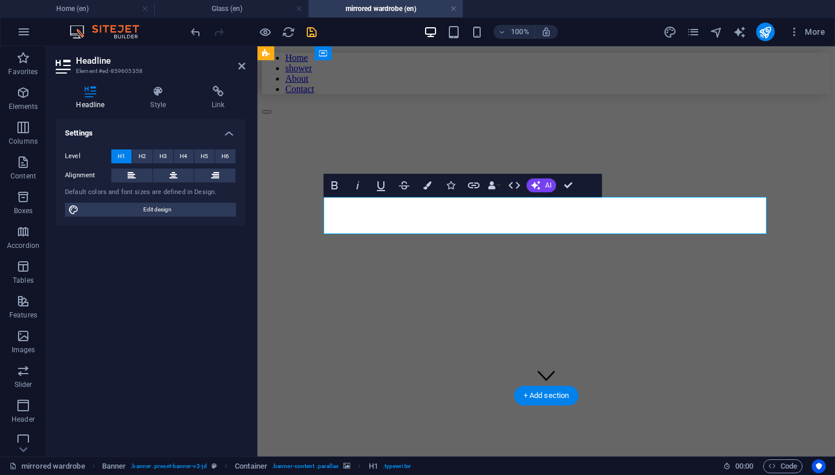
click at [301, 287] on div "Home shower About Contact Fluted Glass Wardrobe Doors & Custom Sliding Closet –…" at bounding box center [546, 315] width 568 height 629
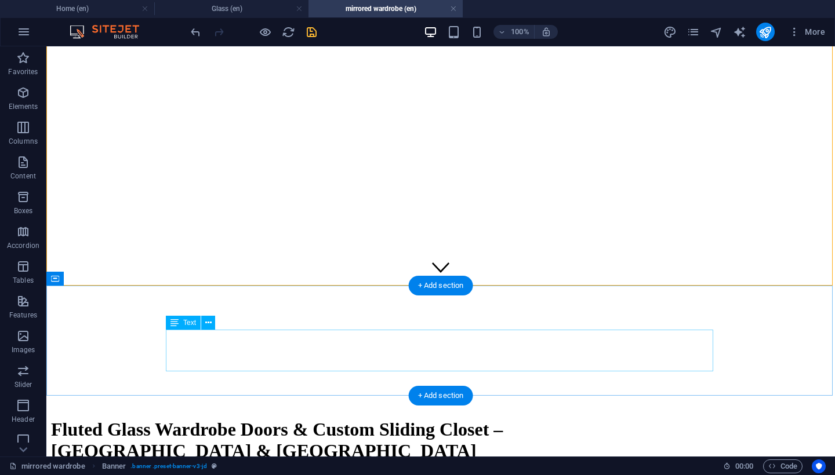
scroll to position [169, 0]
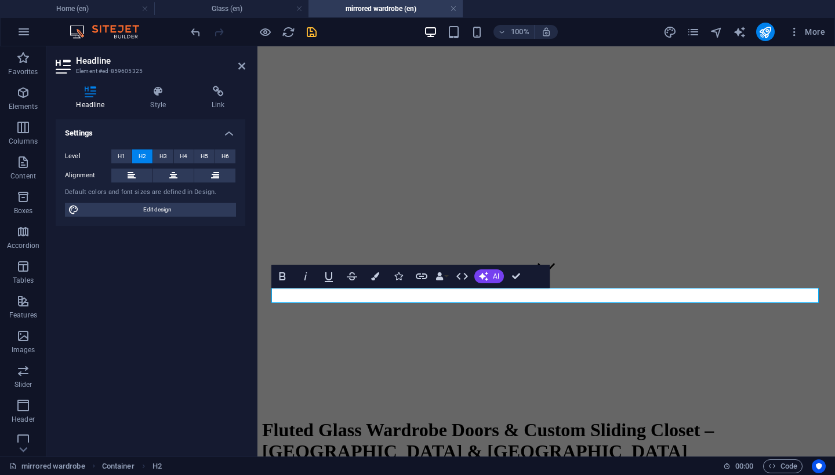
drag, startPoint x: 641, startPoint y: 294, endPoint x: 817, endPoint y: 292, distance: 175.7
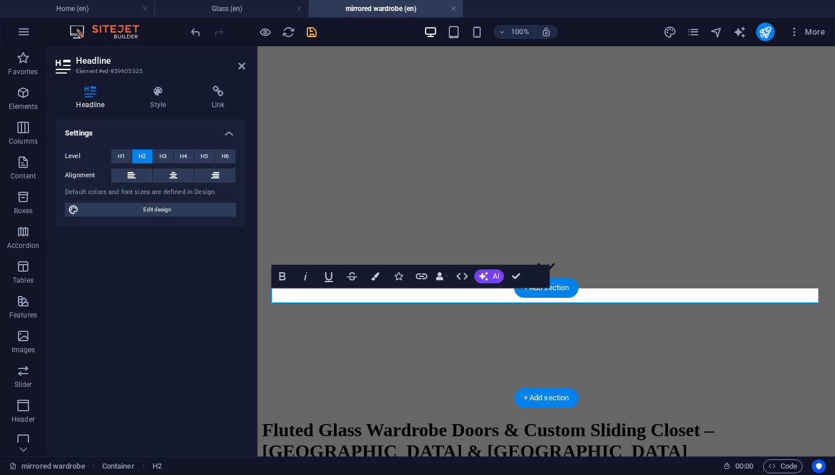
drag, startPoint x: 426, startPoint y: 297, endPoint x: 471, endPoint y: 298, distance: 45.2
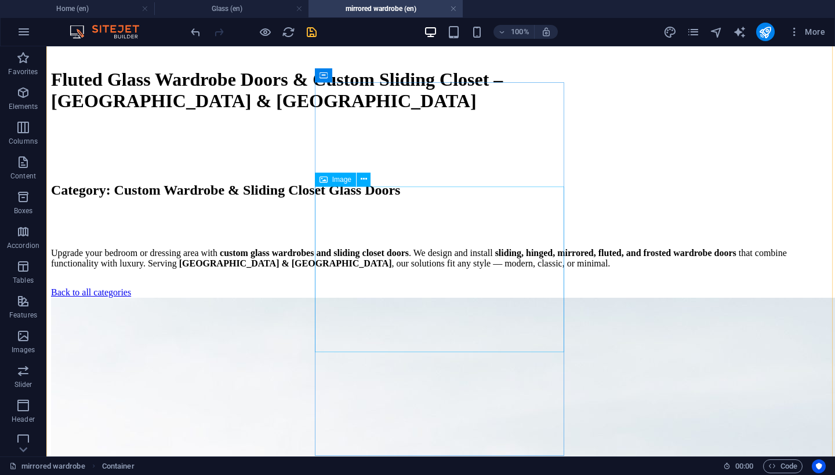
scroll to position [575, 0]
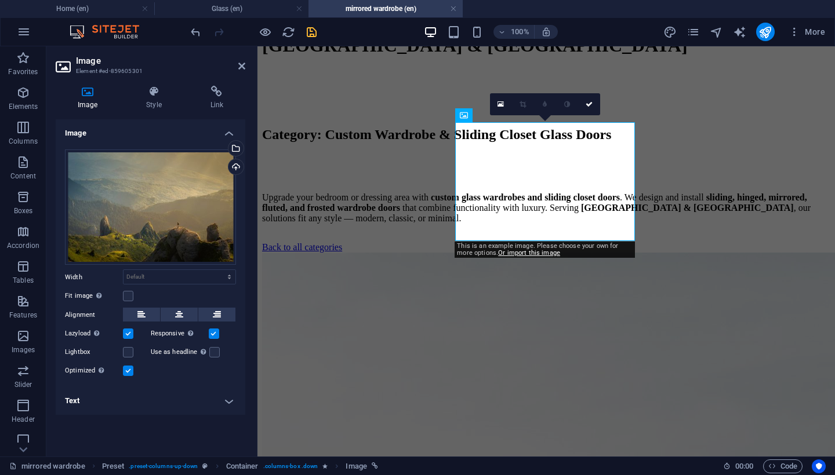
click at [223, 405] on h4 "Text" at bounding box center [151, 401] width 190 height 28
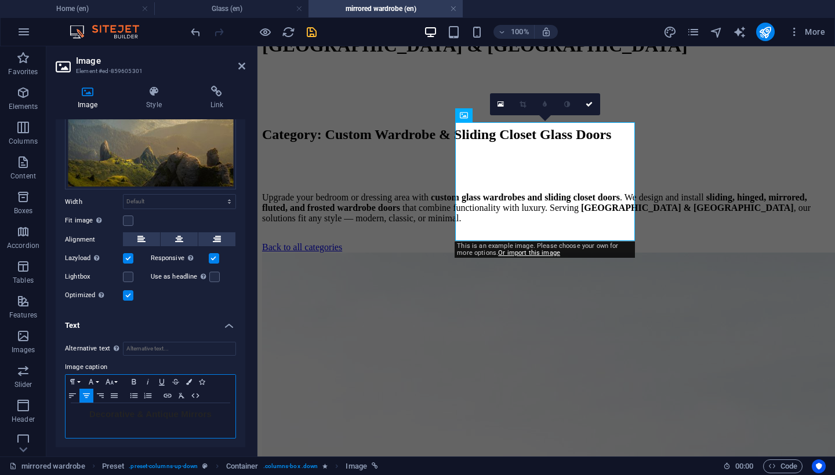
click at [145, 414] on span "Decorative & Antique Mirrors" at bounding box center [150, 414] width 122 height 10
click at [145, 414] on span "Decorative & Antique Mirrors" at bounding box center [150, 415] width 122 height 10
drag, startPoint x: 207, startPoint y: 419, endPoint x: 71, endPoint y: 415, distance: 136.3
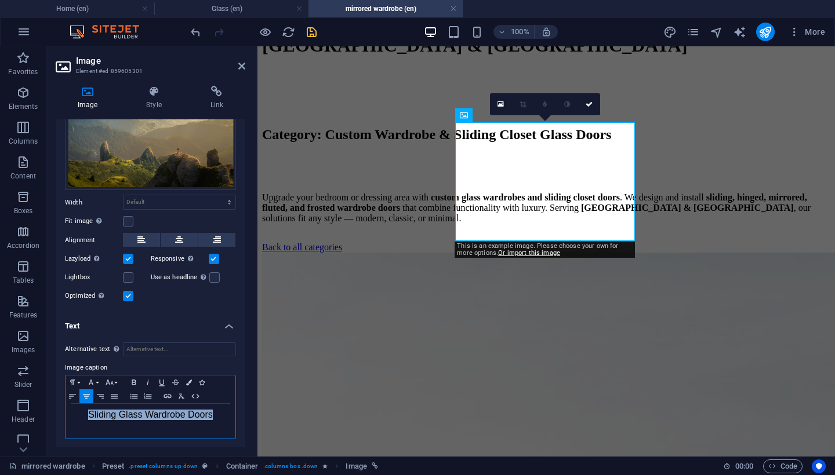
click at [71, 416] on div "​ Sliding Glass Wardrobe Doors" at bounding box center [151, 421] width 170 height 35
click at [128, 415] on span "Sliding Glass Wardrobe Doors" at bounding box center [150, 415] width 125 height 10
drag, startPoint x: 144, startPoint y: 415, endPoint x: 63, endPoint y: 406, distance: 81.6
click at [63, 406] on div "Alternative text The alternative text is used by devices that cannot display im…" at bounding box center [151, 391] width 190 height 116
click at [119, 416] on span "Wardrobe Doors" at bounding box center [151, 415] width 68 height 10
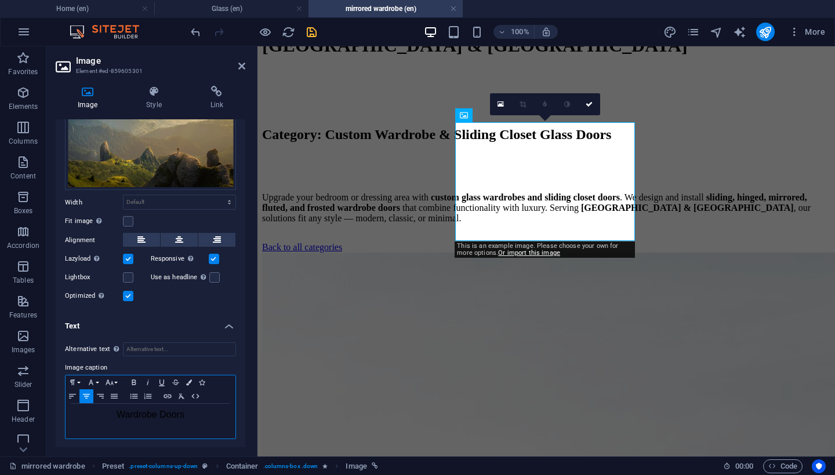
click at [132, 415] on span "Wardrobe Doors" at bounding box center [151, 415] width 68 height 10
drag, startPoint x: 158, startPoint y: 415, endPoint x: 104, endPoint y: 412, distance: 54.0
click at [104, 412] on h2 "Warsdrobe Doors" at bounding box center [150, 415] width 158 height 10
click at [192, 421] on div "Frosted Glass Doors" at bounding box center [151, 421] width 170 height 35
click at [190, 412] on span "Frosted Glass Doors" at bounding box center [150, 415] width 82 height 10
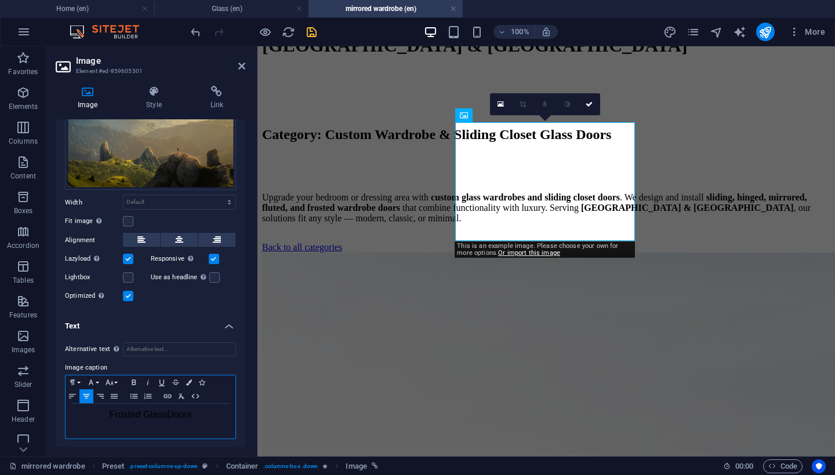
click at [143, 415] on span "Frosted Glass Doors" at bounding box center [150, 415] width 82 height 10
click at [168, 415] on span "Frosted Glass Doors" at bounding box center [150, 415] width 82 height 10
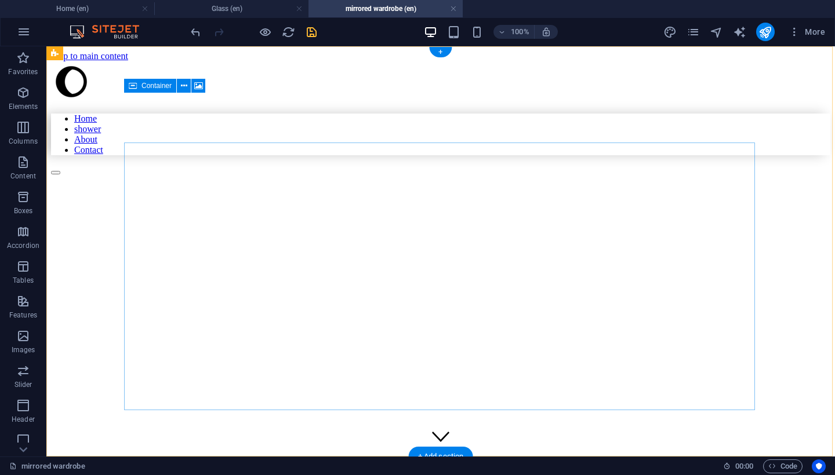
scroll to position [0, 0]
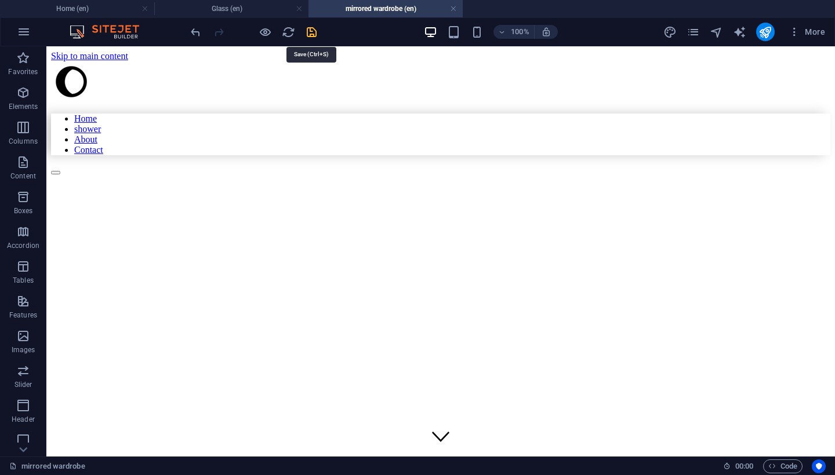
click at [315, 37] on icon "save" at bounding box center [311, 32] width 13 height 13
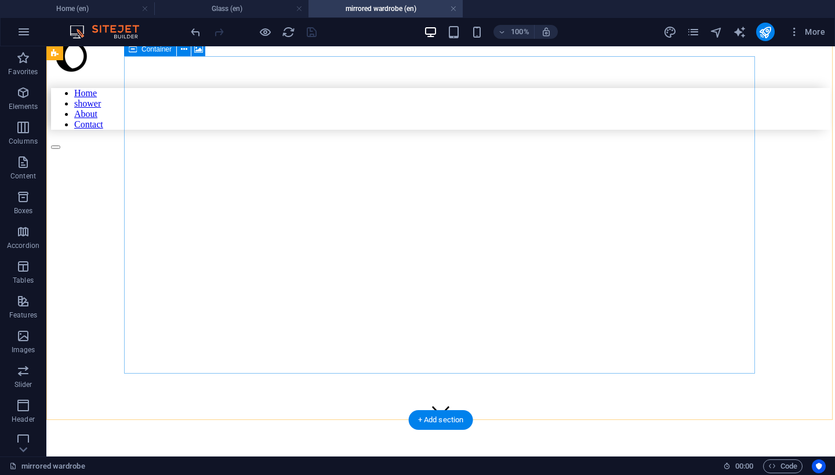
scroll to position [106, 0]
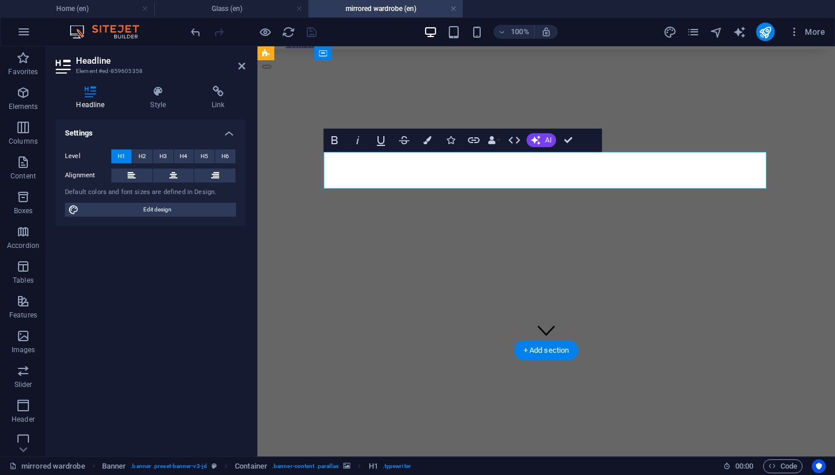
drag, startPoint x: 539, startPoint y: 162, endPoint x: 548, endPoint y: 161, distance: 9.3
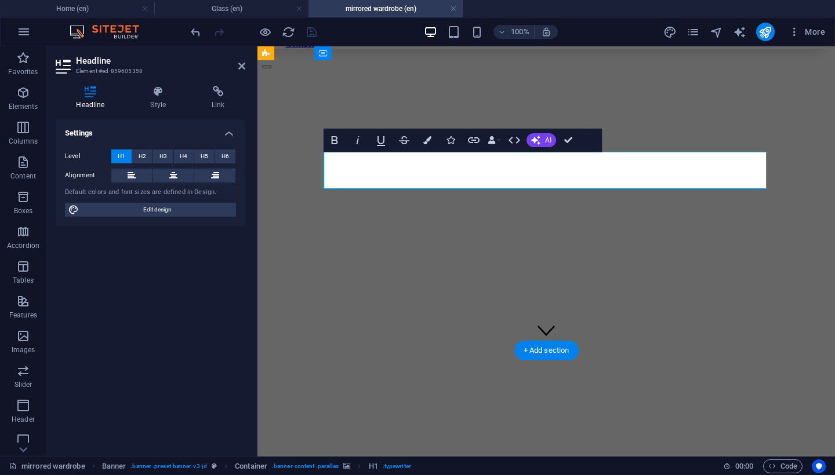
drag, startPoint x: 538, startPoint y: 161, endPoint x: 590, endPoint y: 159, distance: 52.2
drag, startPoint x: 596, startPoint y: 162, endPoint x: 558, endPoint y: 181, distance: 42.3
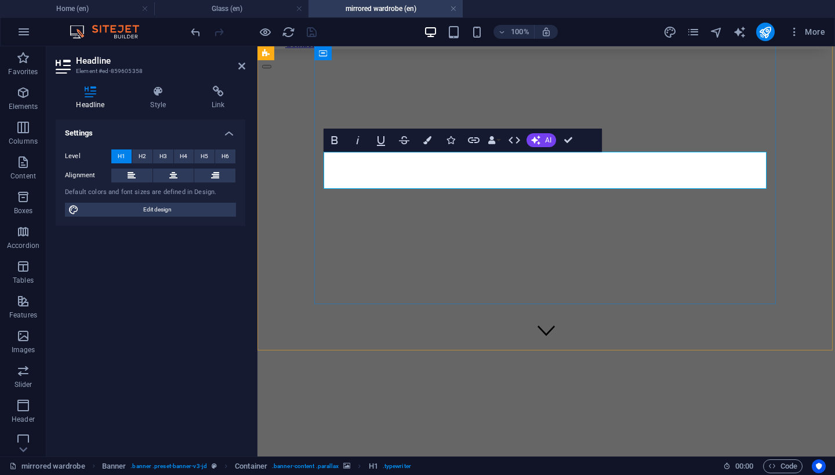
drag, startPoint x: 608, startPoint y: 162, endPoint x: 681, endPoint y: 159, distance: 72.5
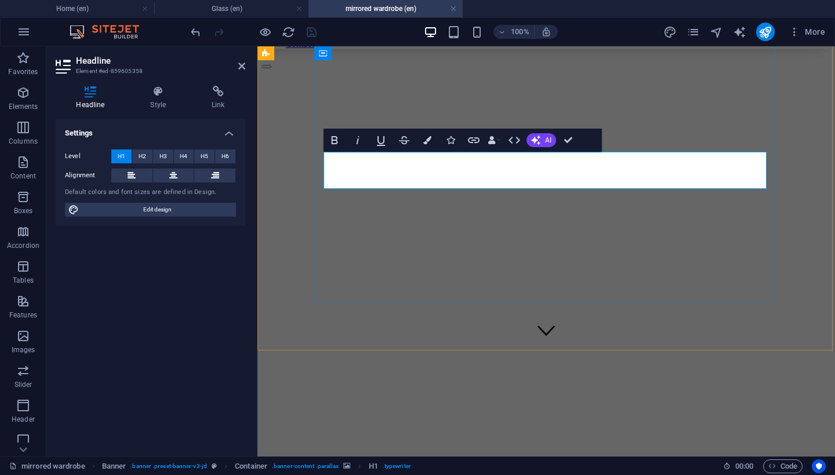
drag, startPoint x: 598, startPoint y: 161, endPoint x: 742, endPoint y: 161, distance: 143.2
drag, startPoint x: 595, startPoint y: 158, endPoint x: 736, endPoint y: 162, distance: 140.9
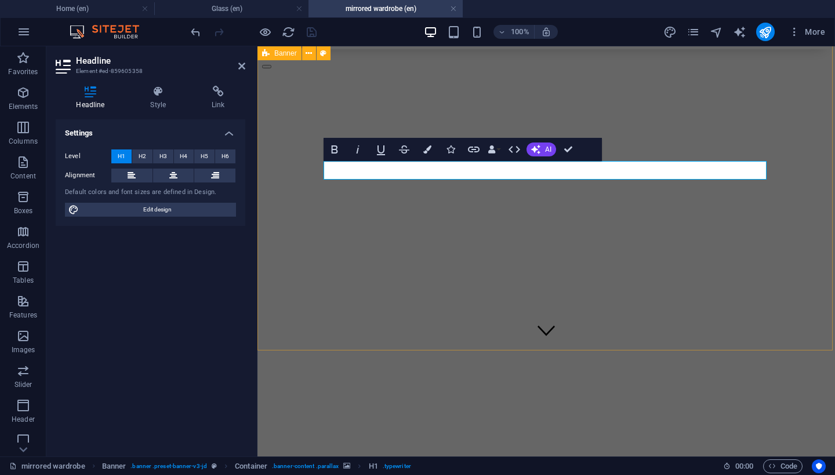
click at [617, 334] on div "Home shower About Contact Fluted Glass Wardrobe Doors - Dubai & Abu Dhabi" at bounding box center [546, 269] width 568 height 629
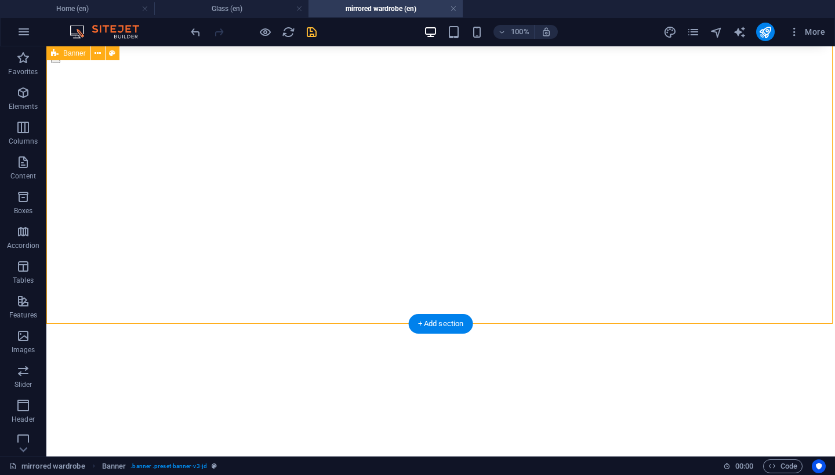
scroll to position [156, 0]
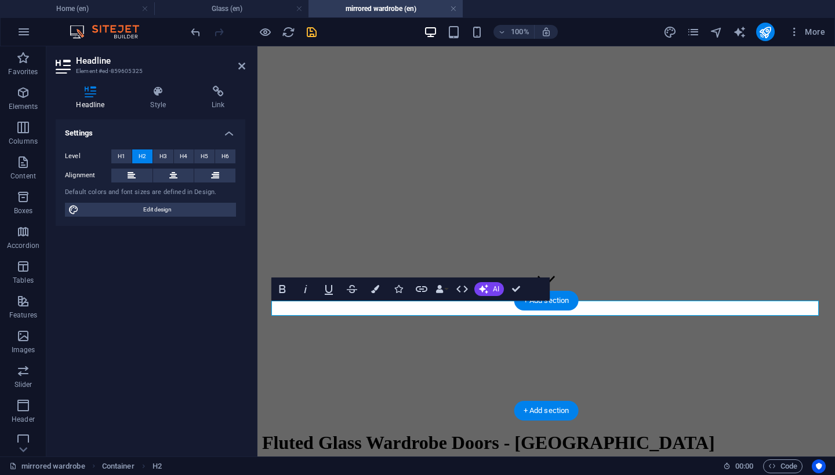
drag, startPoint x: 404, startPoint y: 308, endPoint x: 502, endPoint y: 307, distance: 98.0
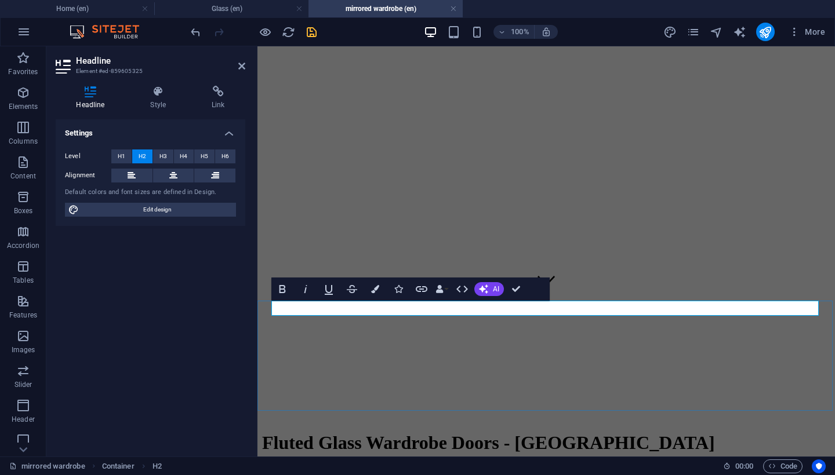
drag, startPoint x: 466, startPoint y: 311, endPoint x: 412, endPoint y: 309, distance: 53.4
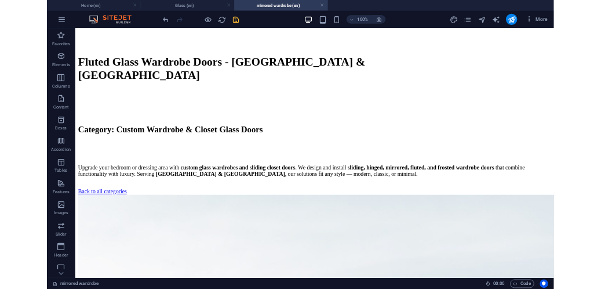
scroll to position [499, 0]
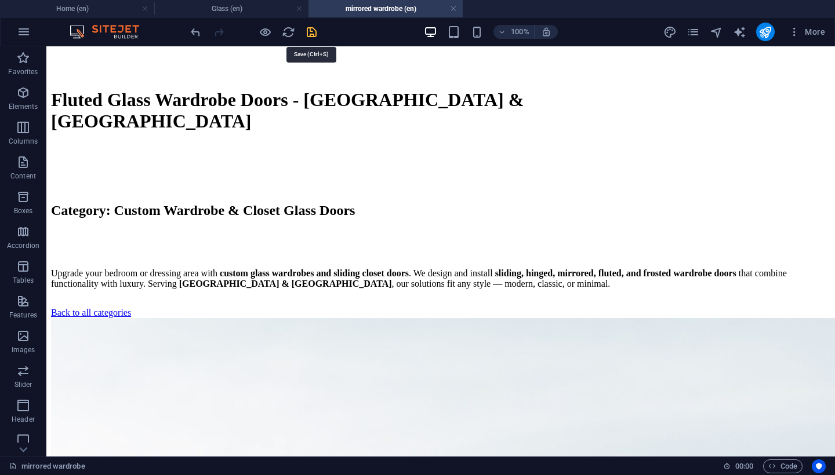
click at [311, 30] on icon "save" at bounding box center [311, 32] width 13 height 13
